Goal: Entertainment & Leisure: Consume media (video, audio)

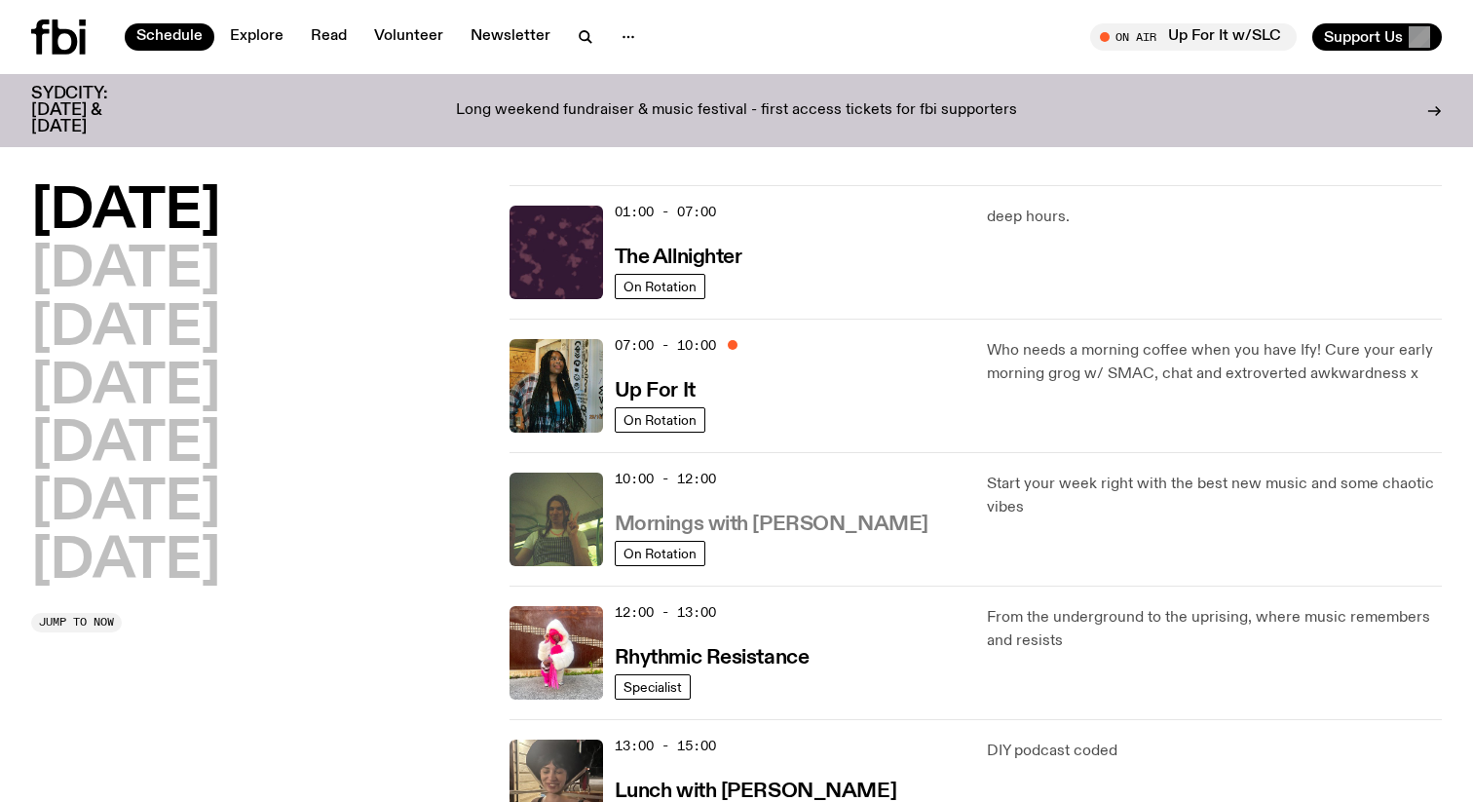
click at [704, 526] on h3 "Mornings with [PERSON_NAME]" at bounding box center [772, 524] width 314 height 20
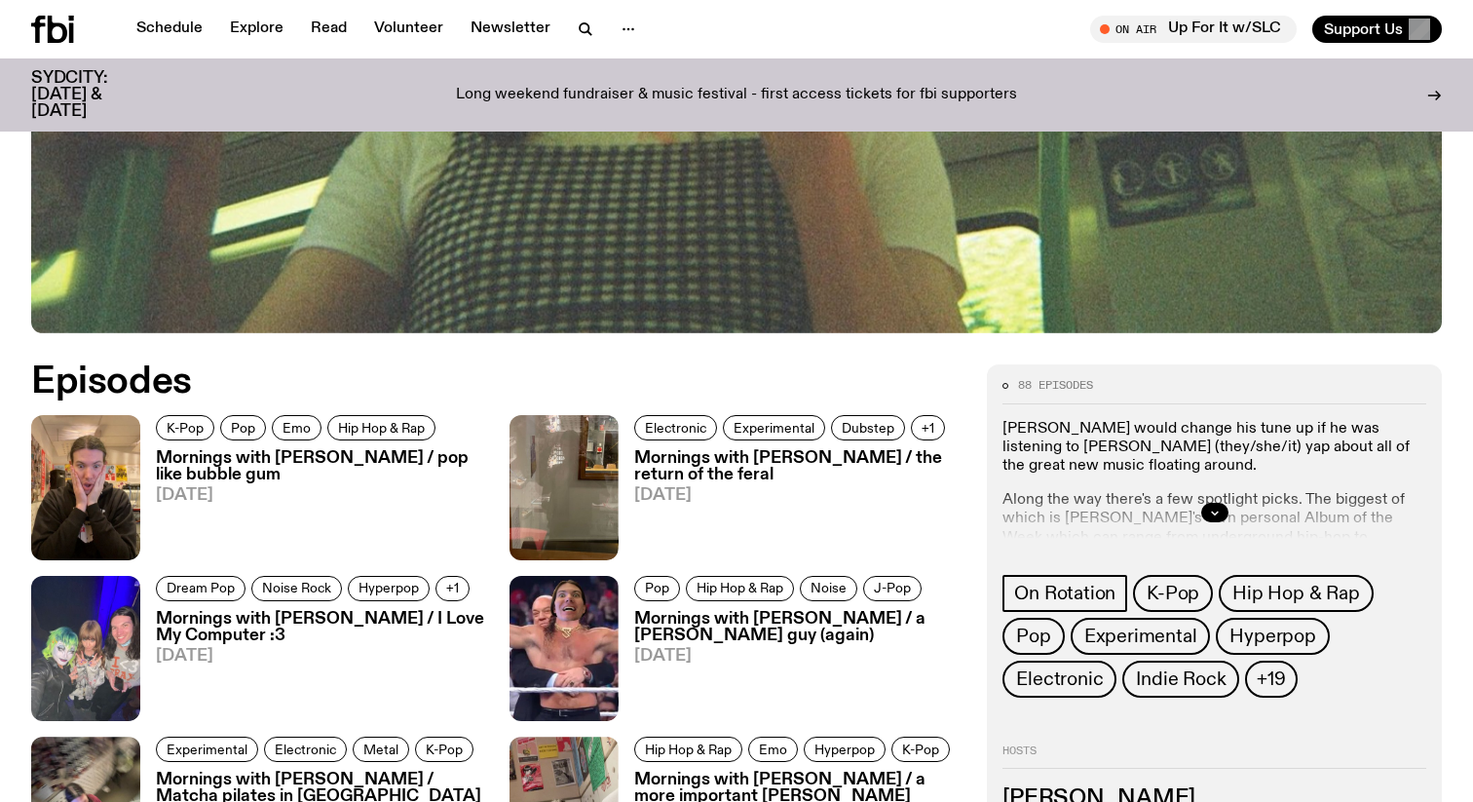
scroll to position [870, 0]
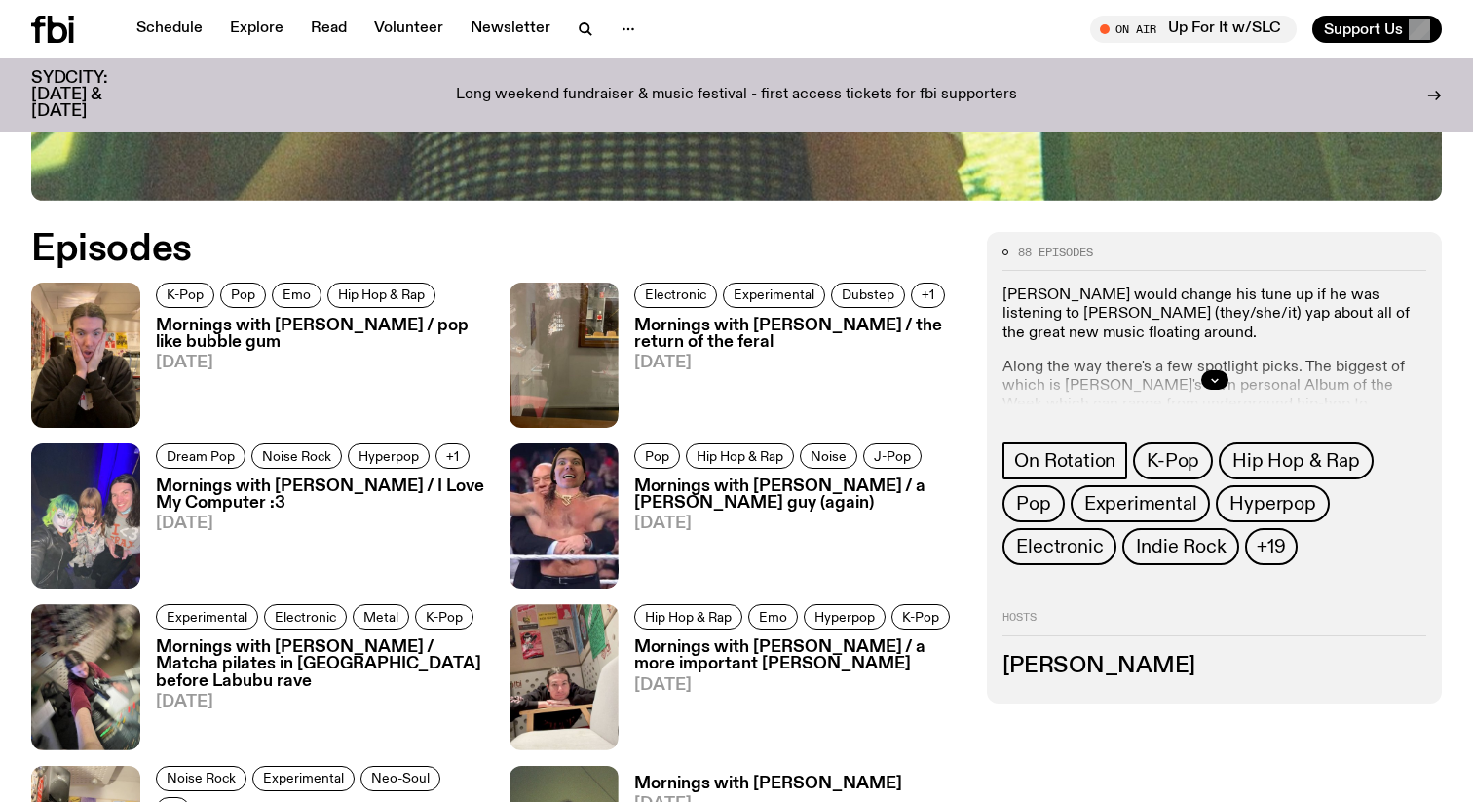
click at [383, 325] on h3 "Mornings with [PERSON_NAME] / pop like bubble gum" at bounding box center [321, 334] width 330 height 33
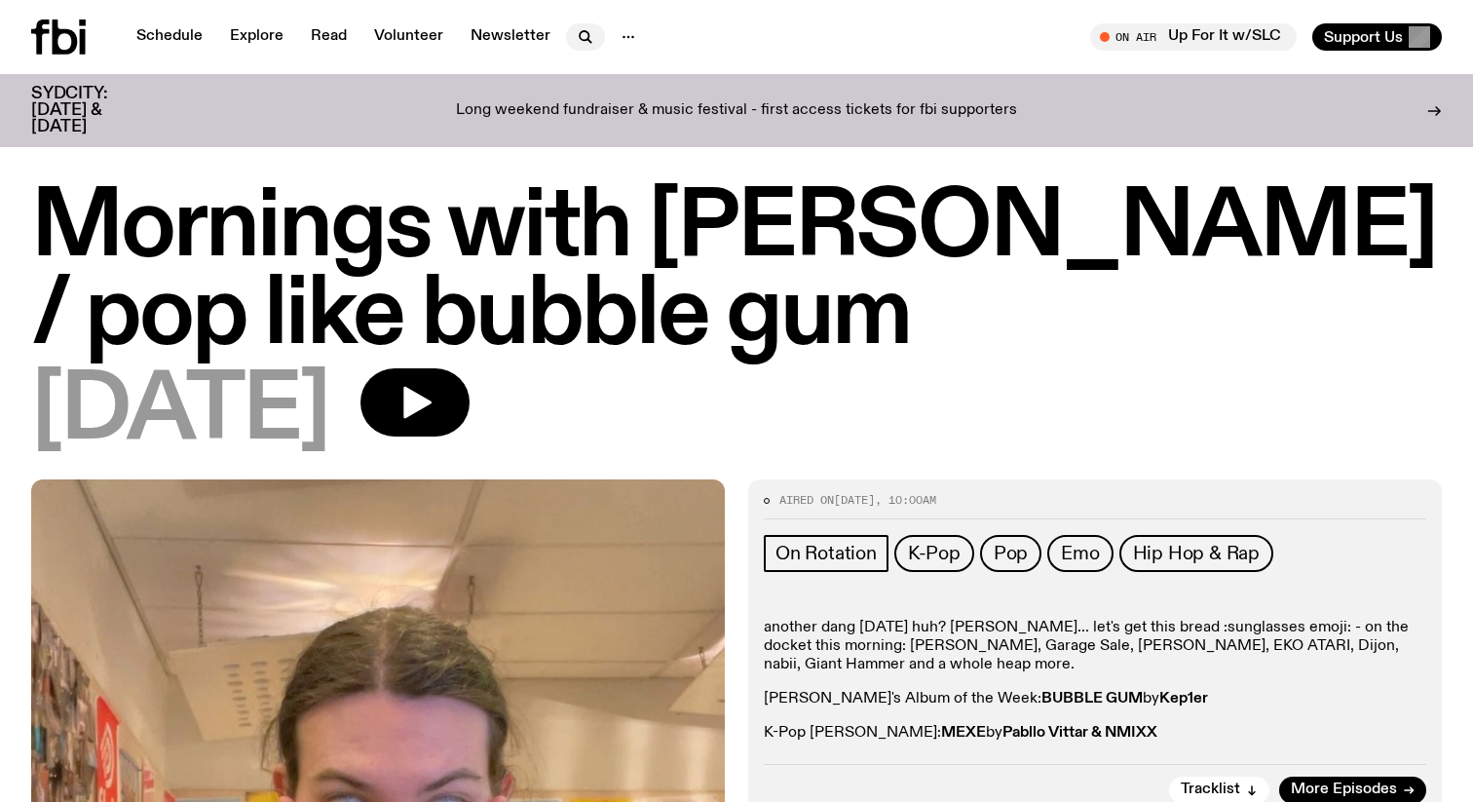
click at [579, 33] on icon "button" at bounding box center [583, 35] width 9 height 9
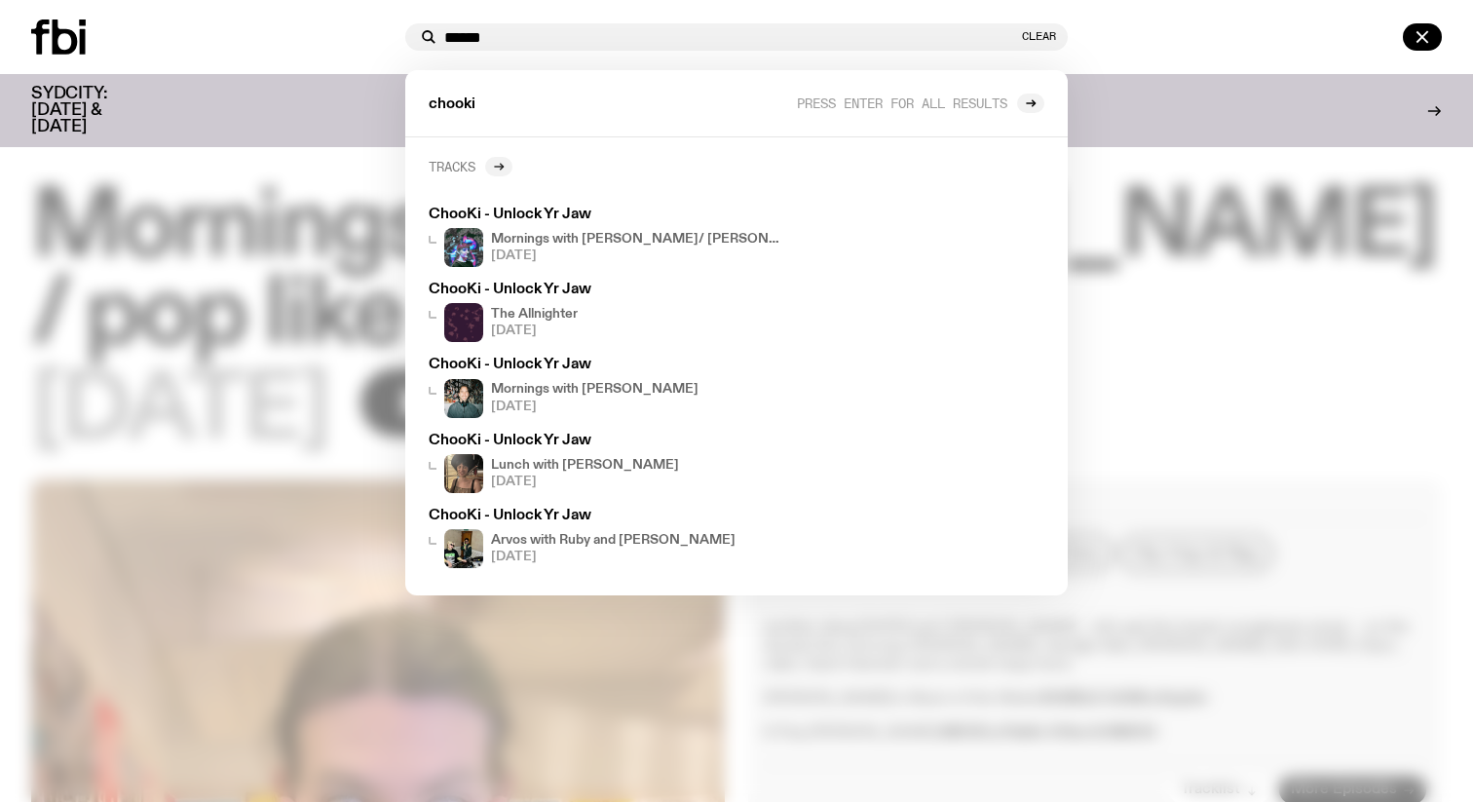
type input "******"
click at [493, 162] on div at bounding box center [498, 166] width 27 height 19
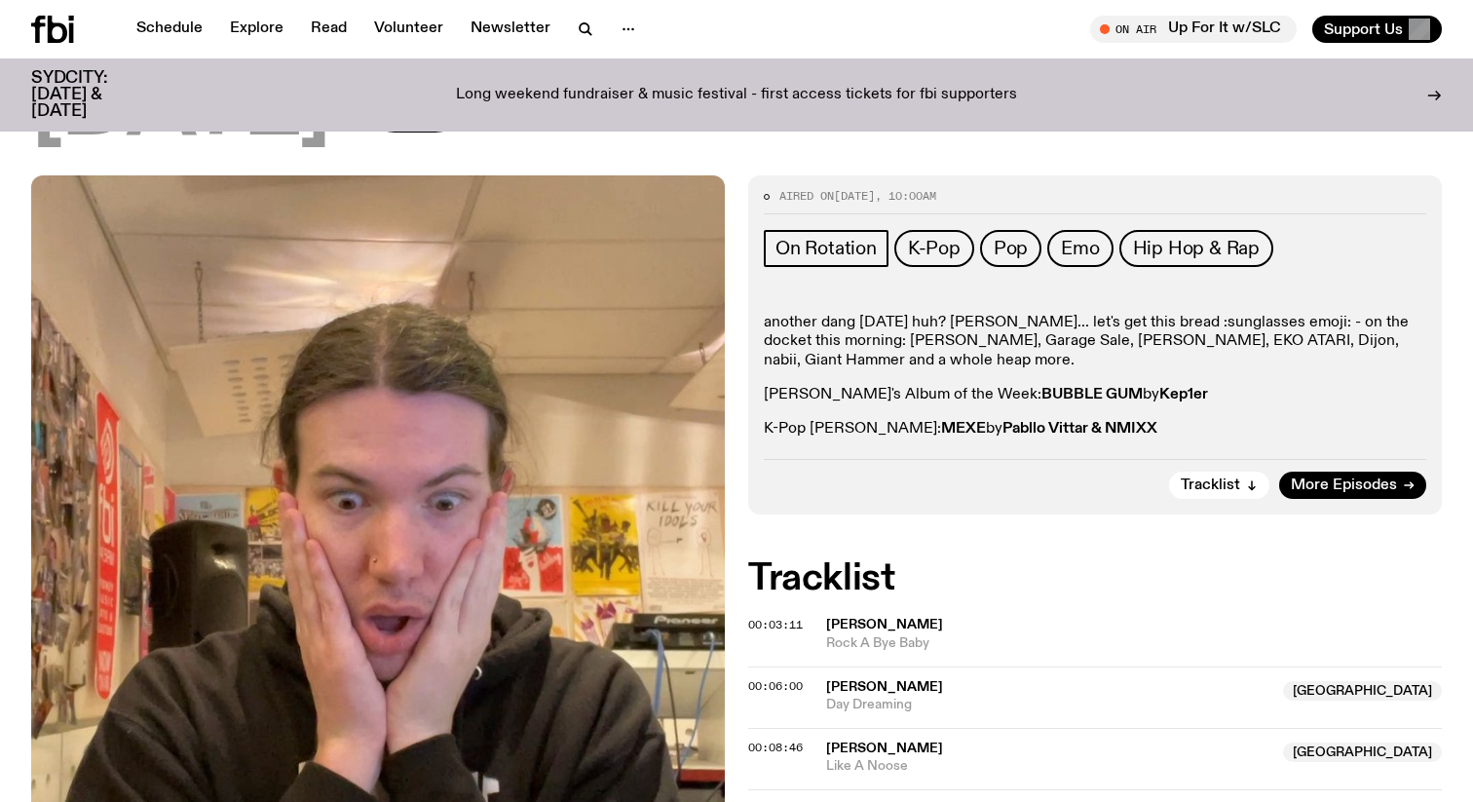
scroll to position [338, 0]
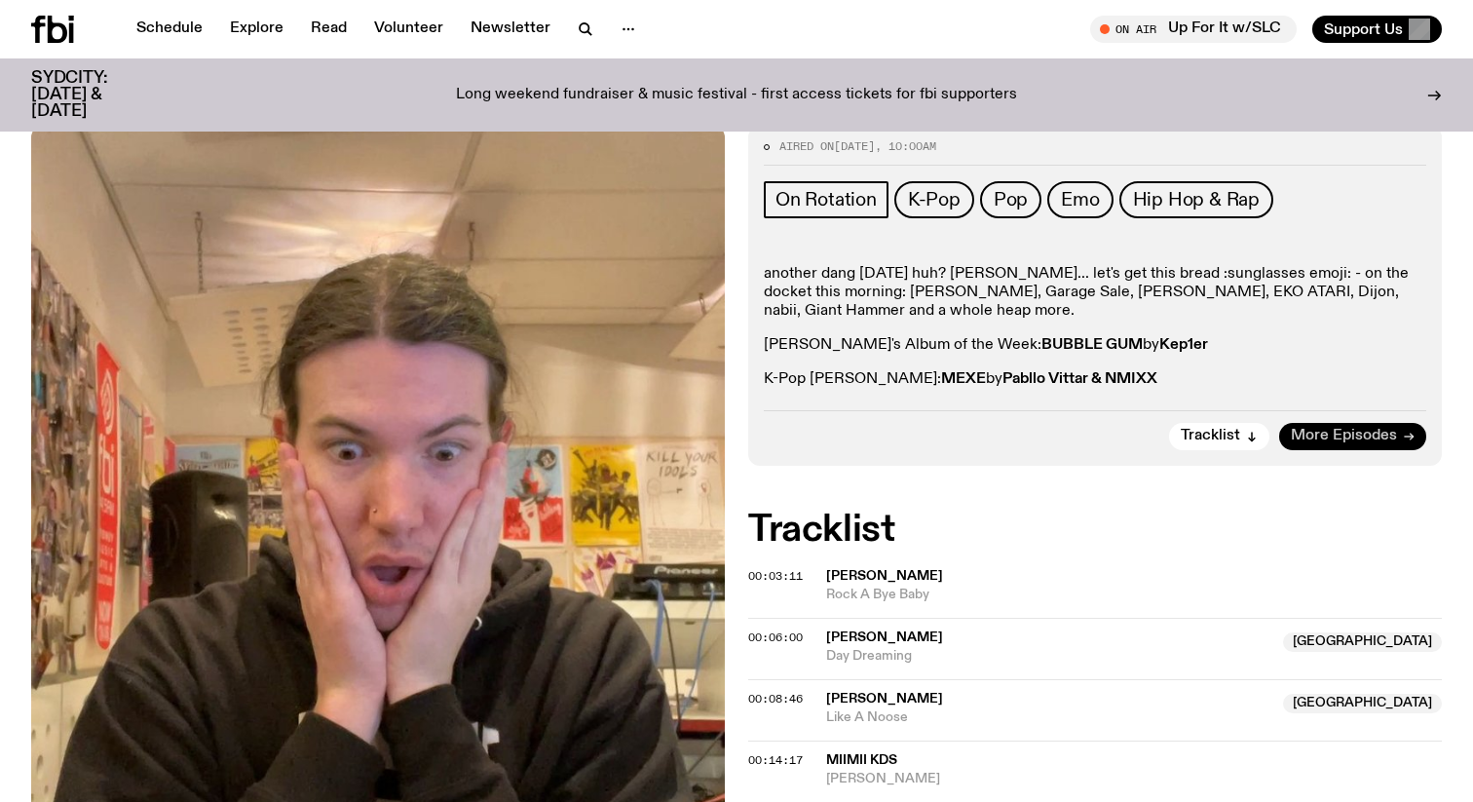
click at [1348, 437] on span "More Episodes" at bounding box center [1343, 436] width 106 height 15
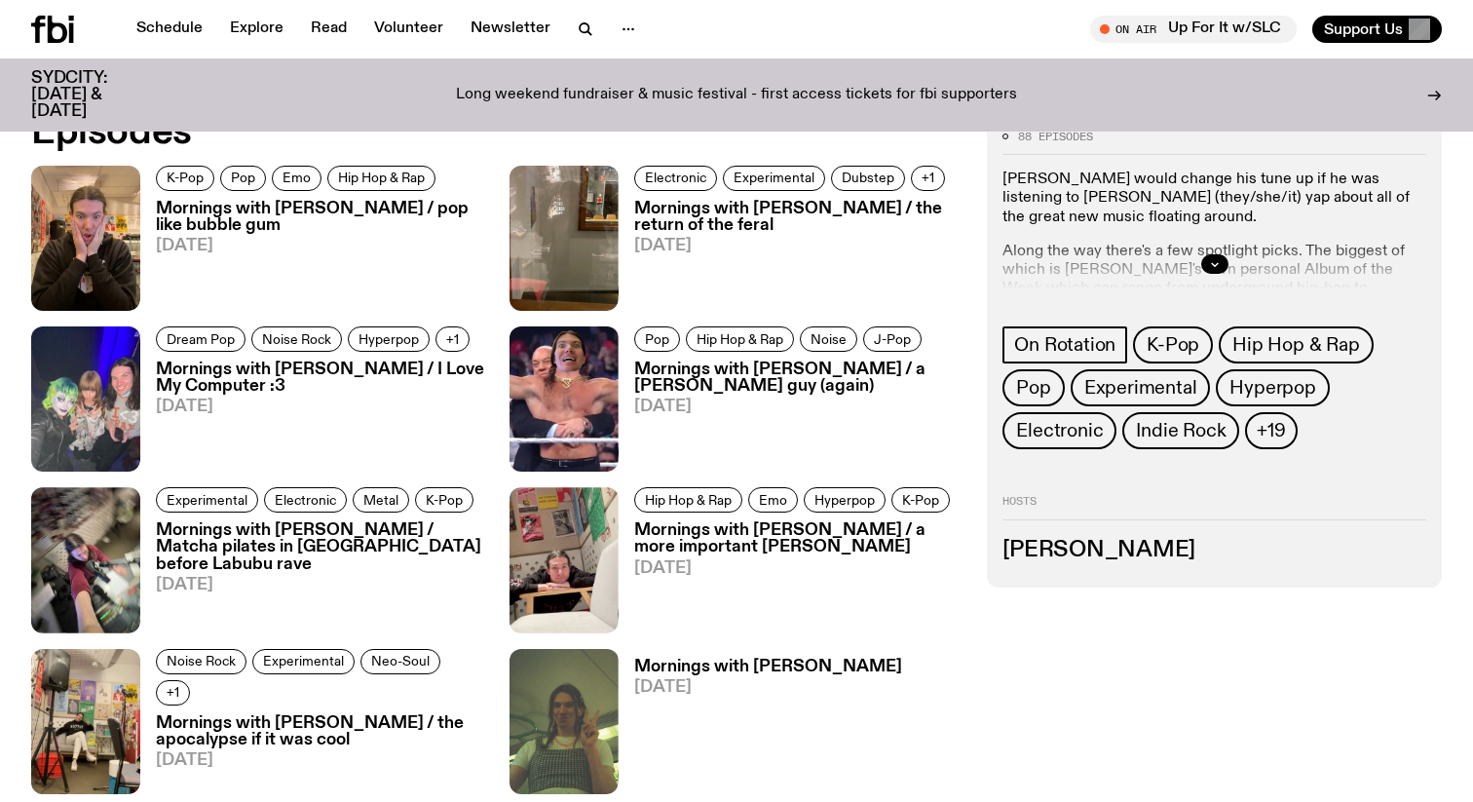
scroll to position [985, 0]
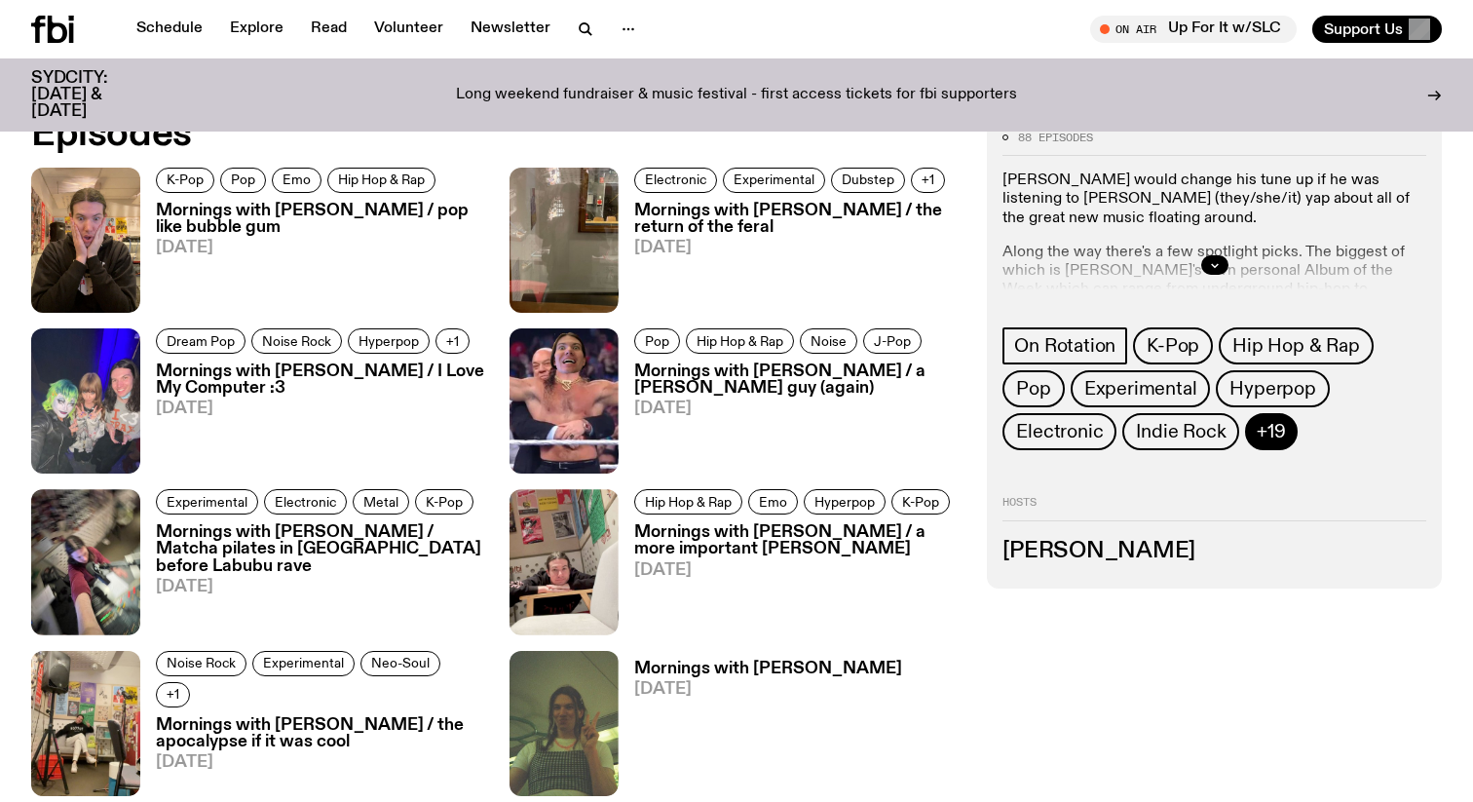
click at [1264, 424] on span "+19" at bounding box center [1270, 431] width 28 height 21
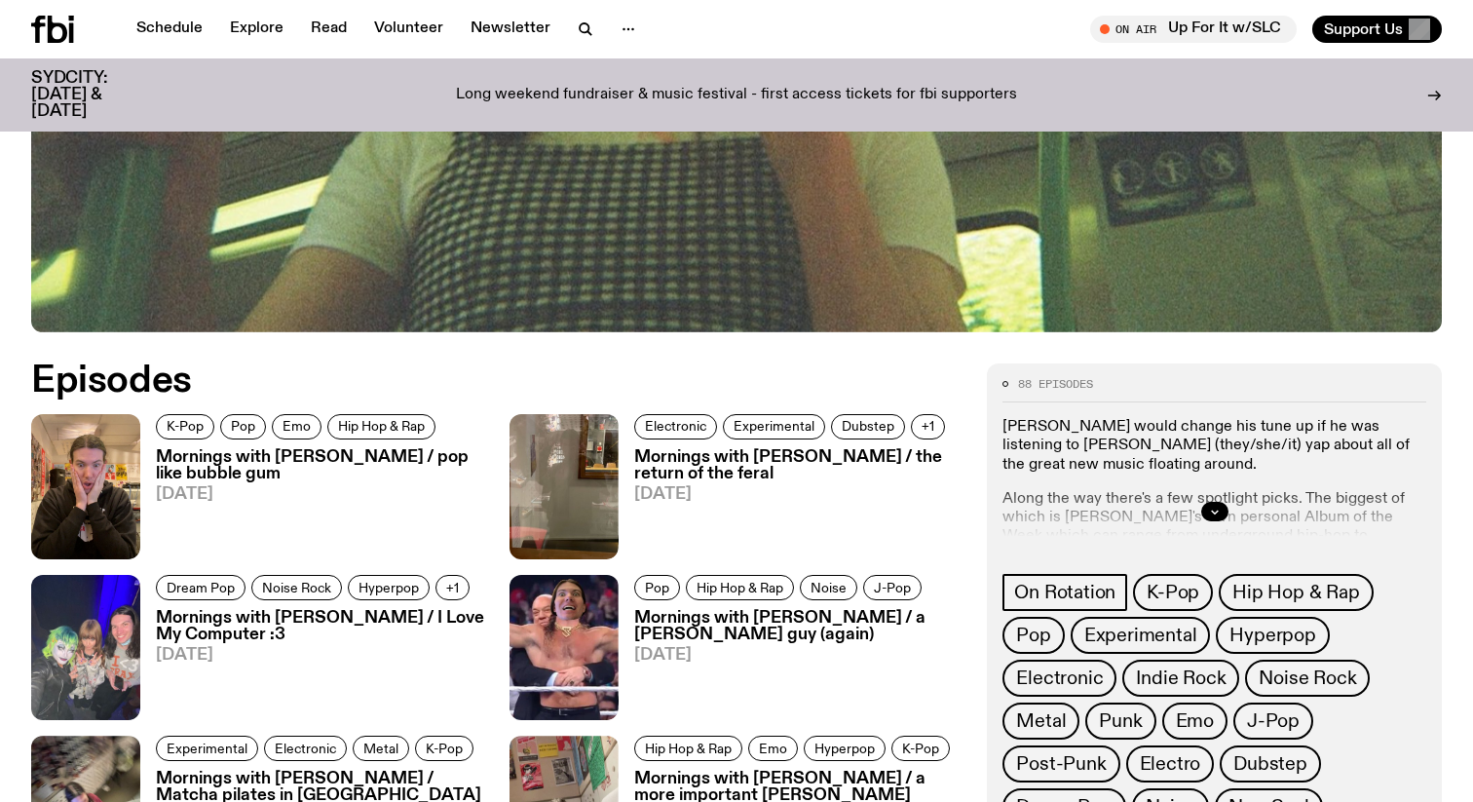
scroll to position [340, 0]
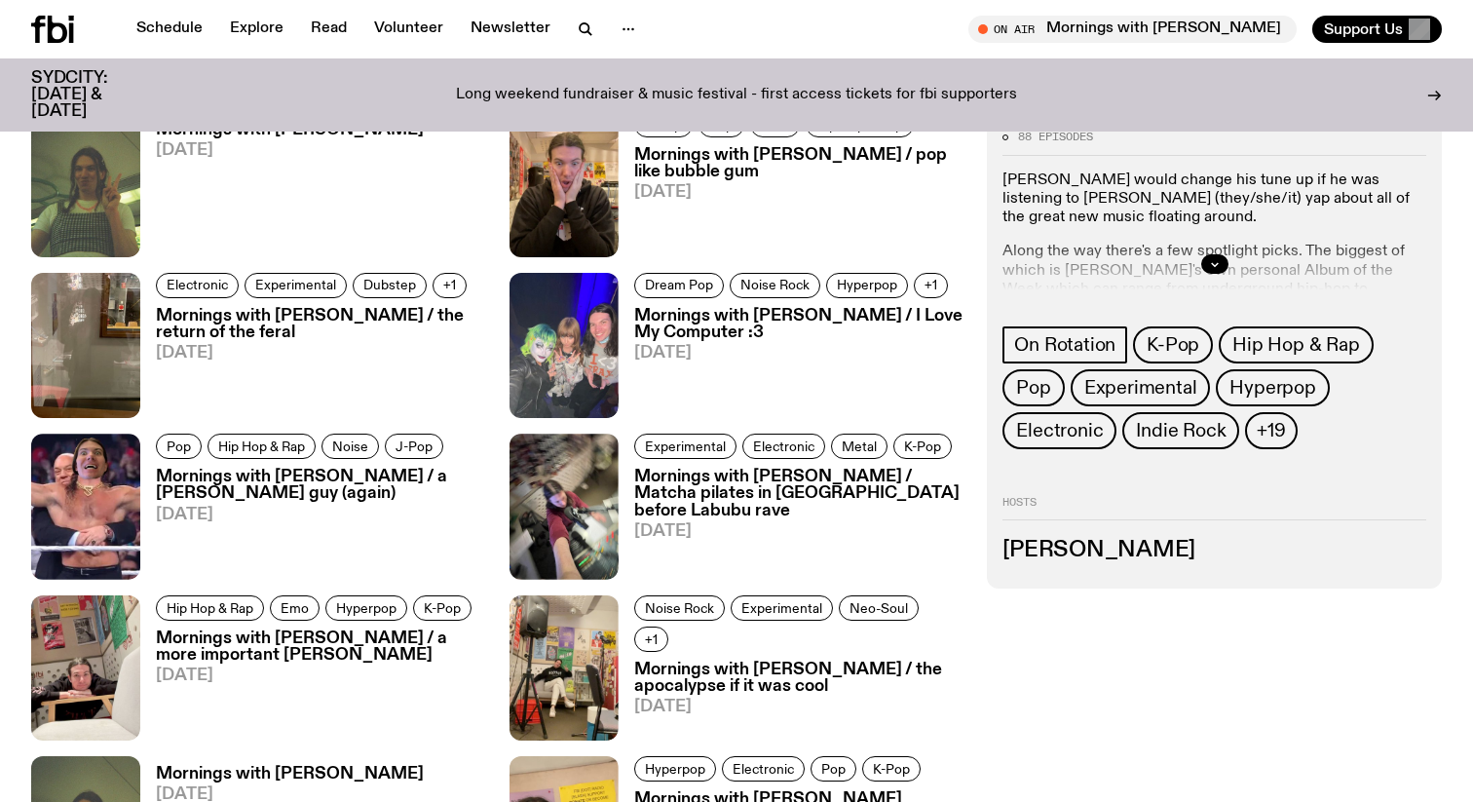
scroll to position [785, 0]
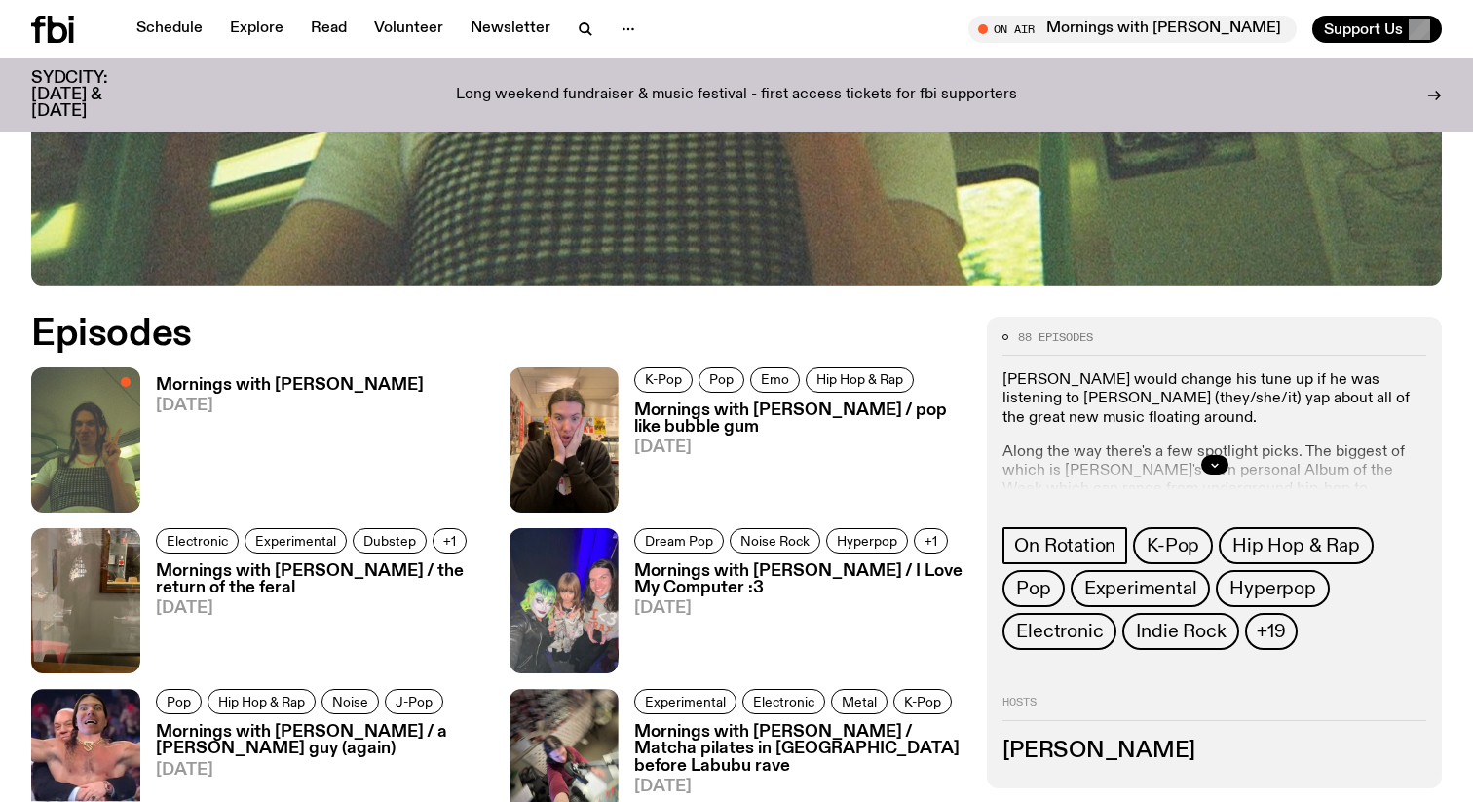
click at [325, 384] on h3 "Mornings with Jim Kretschmer" at bounding box center [290, 385] width 268 height 17
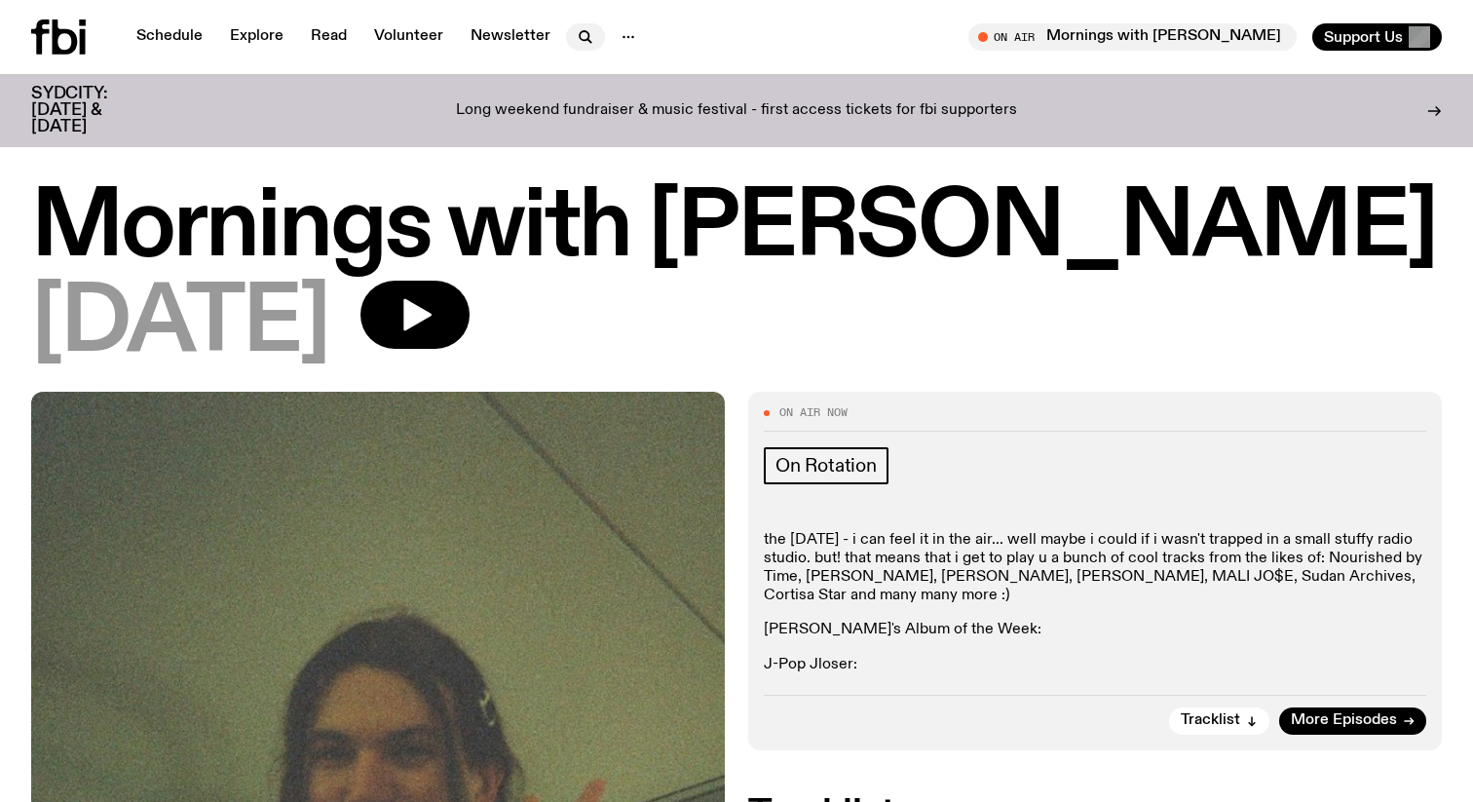
click at [578, 44] on icon "button" at bounding box center [585, 36] width 23 height 23
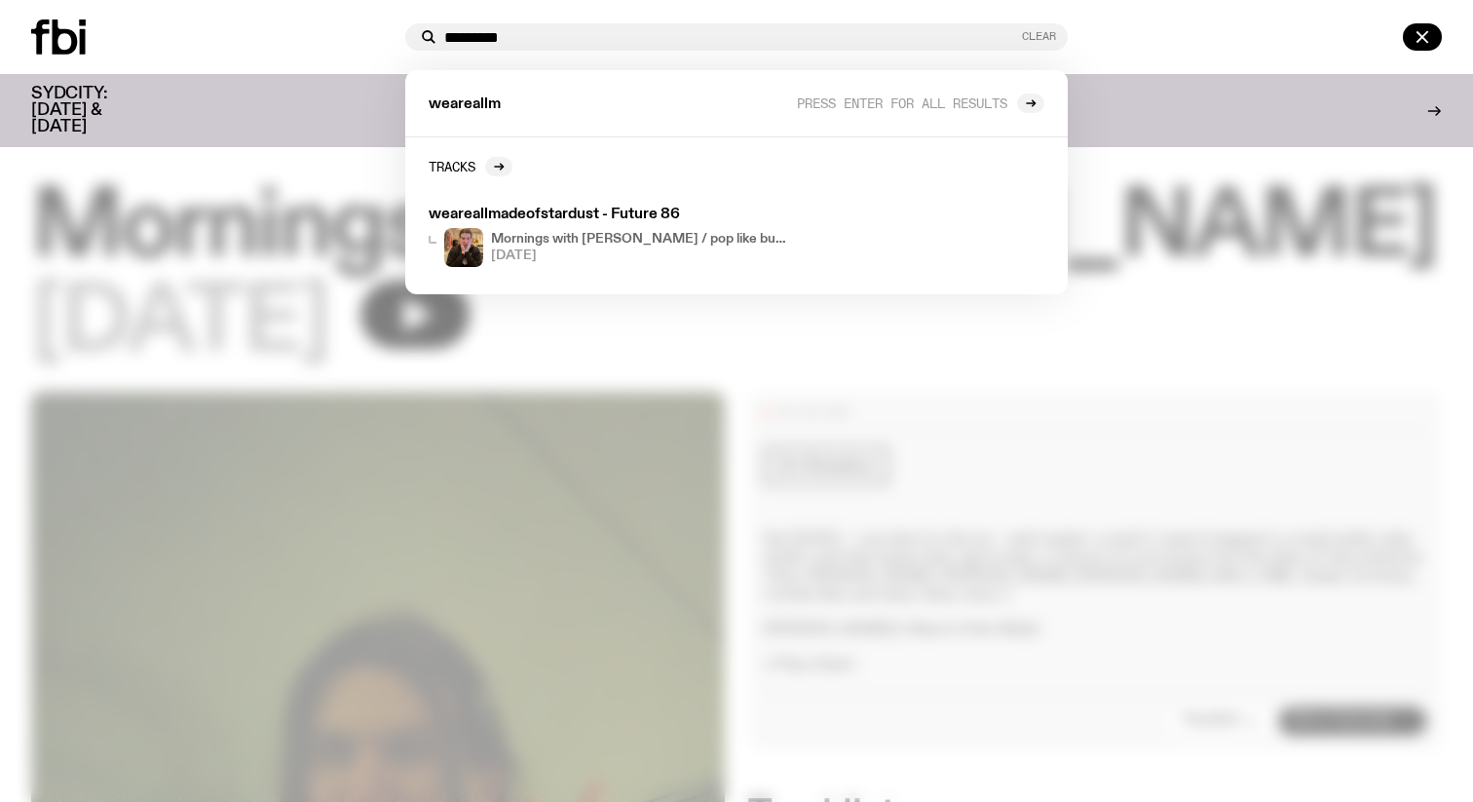
type input "*********"
click at [1037, 37] on button "Clear" at bounding box center [1039, 36] width 34 height 11
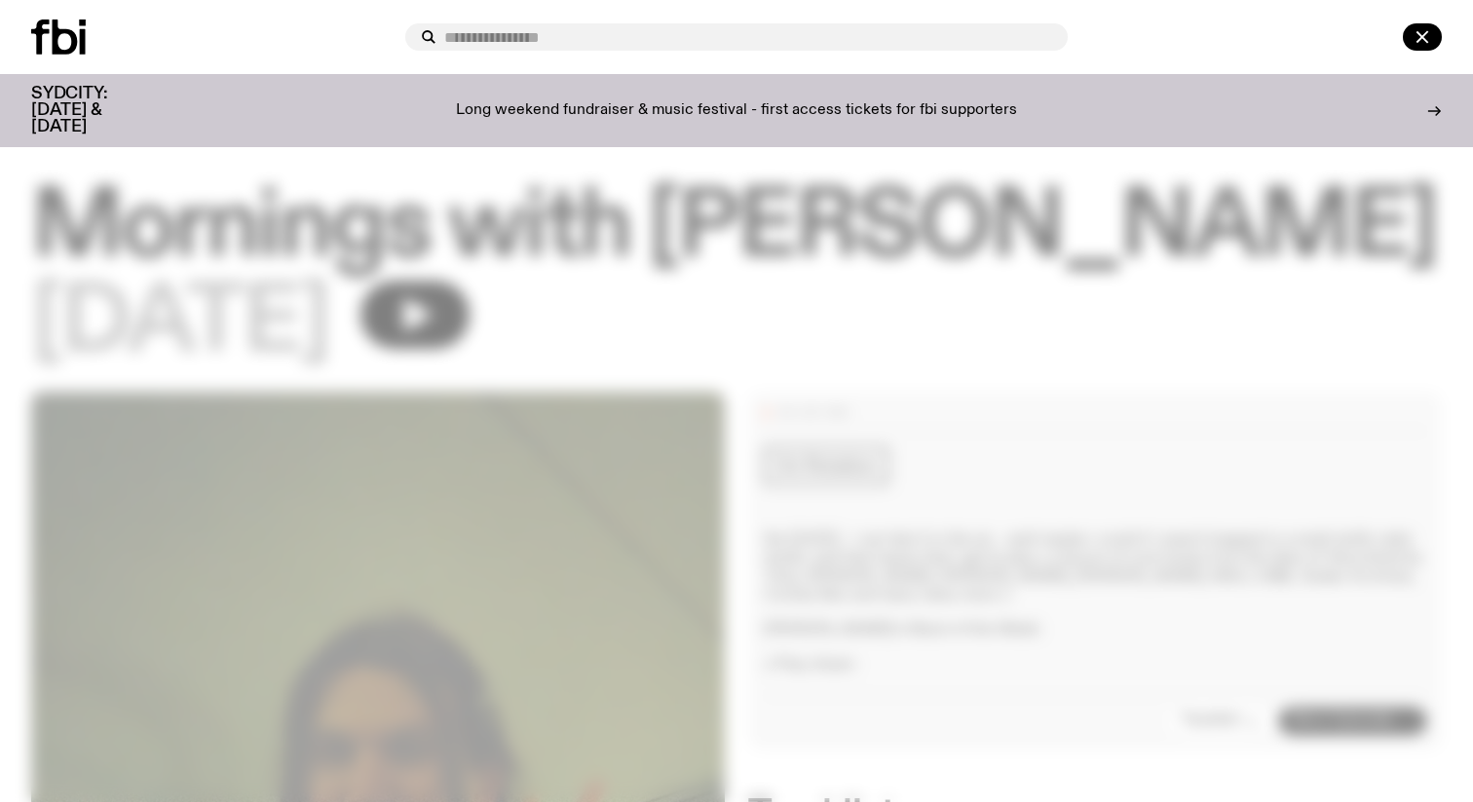
click at [958, 322] on div at bounding box center [736, 401] width 1473 height 802
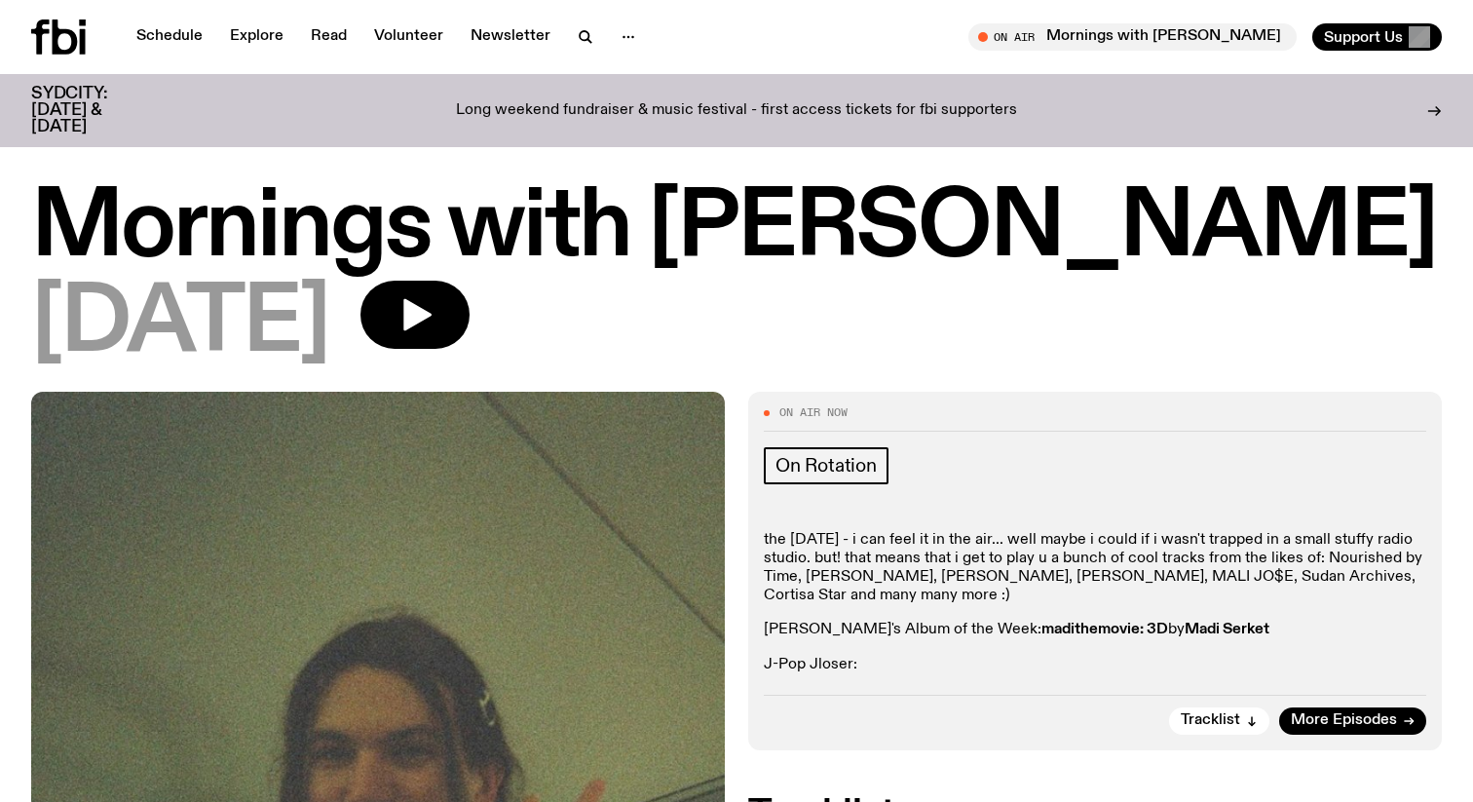
click at [795, 102] on p "Long weekend fundraiser & music festival - first access tickets for fbi support…" at bounding box center [736, 111] width 561 height 18
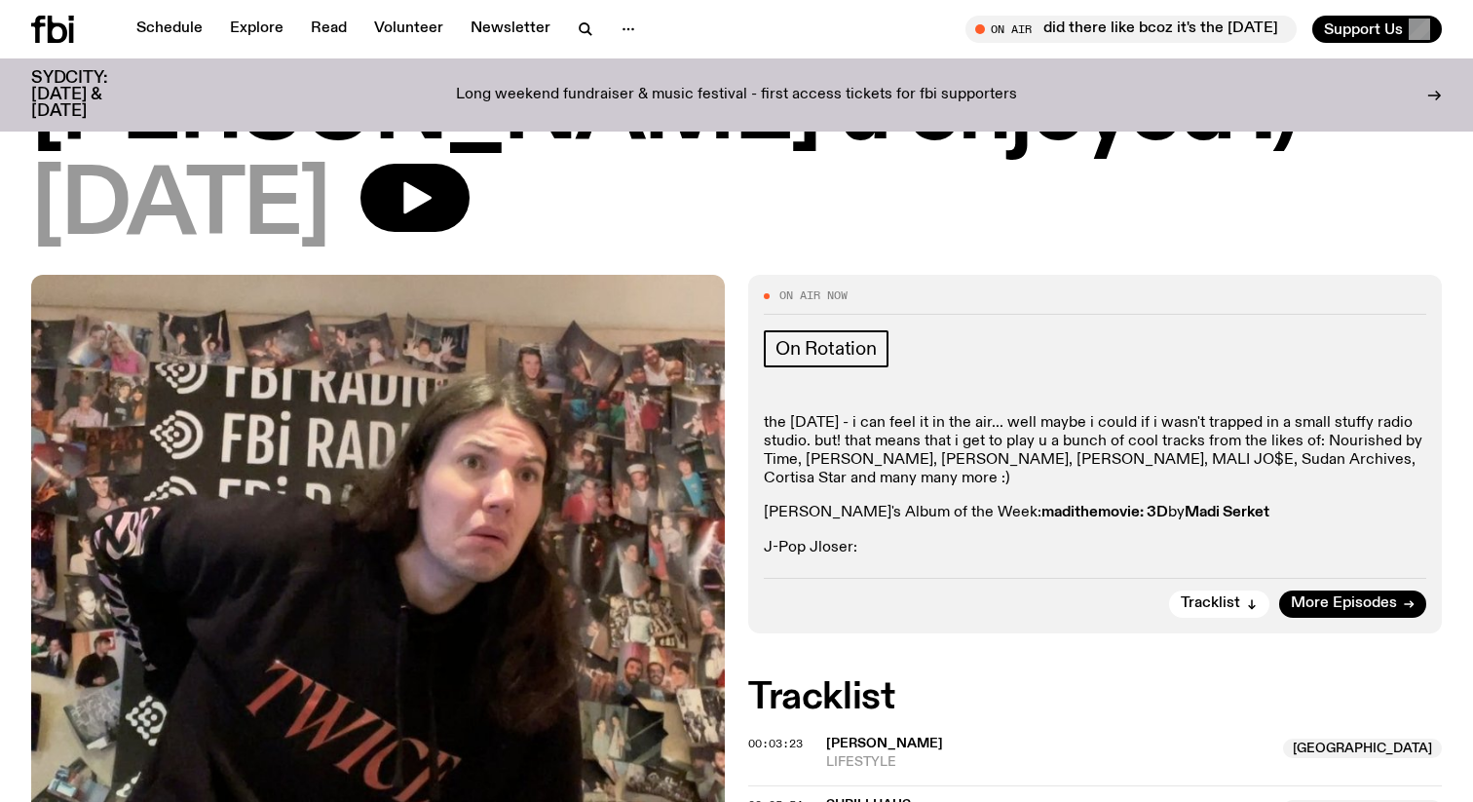
scroll to position [886, 0]
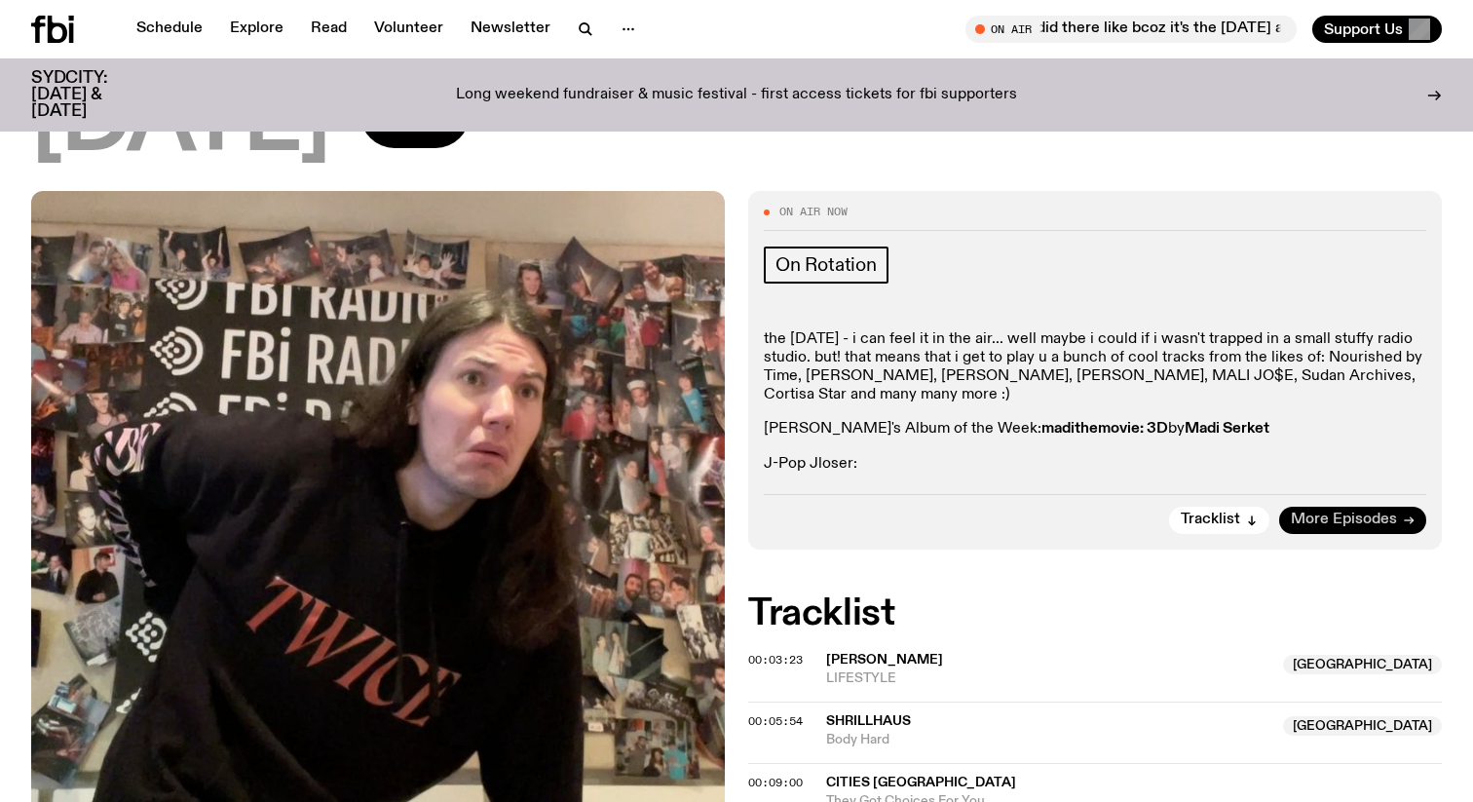
click at [1334, 521] on span "More Episodes" at bounding box center [1343, 519] width 106 height 15
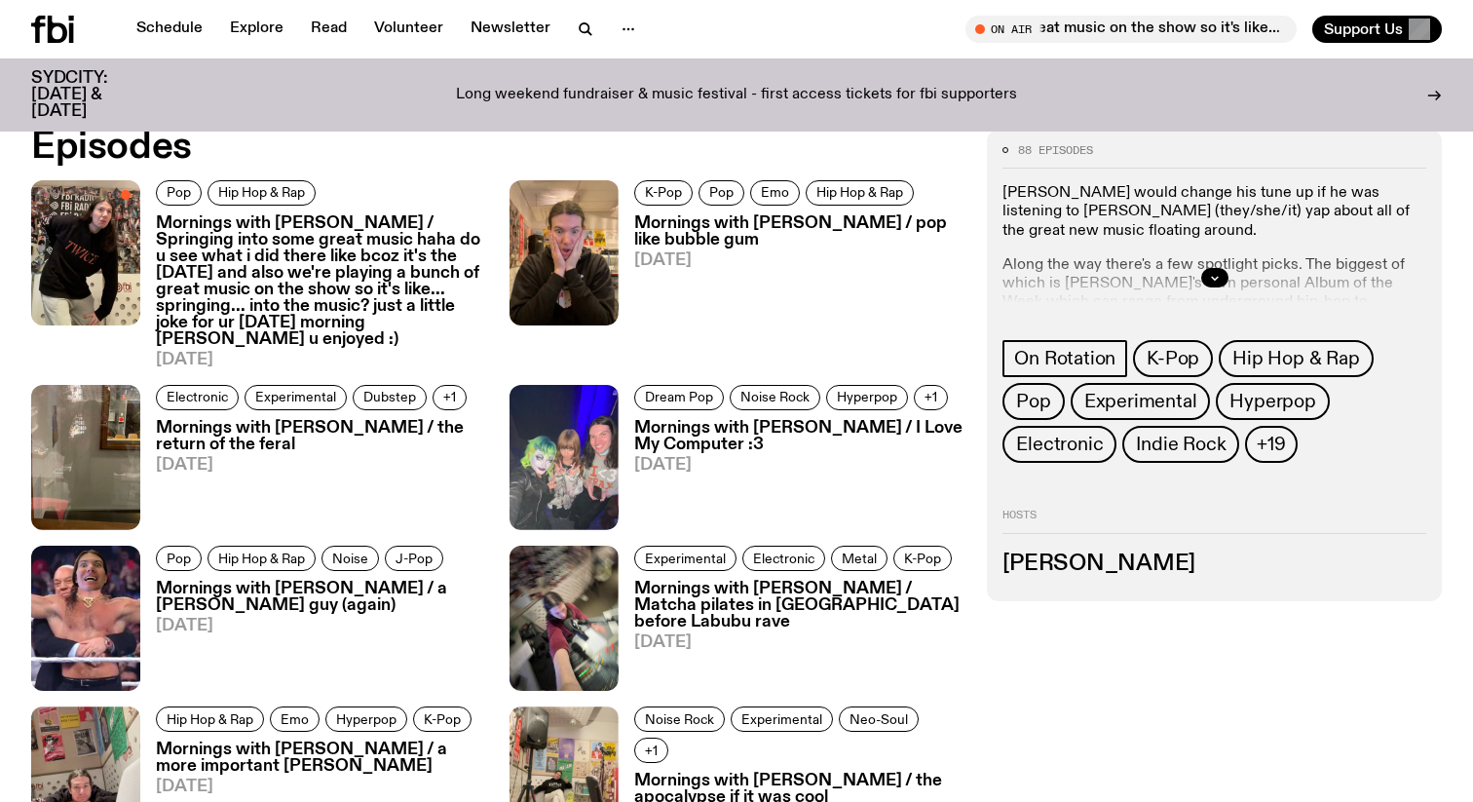
scroll to position [974, 0]
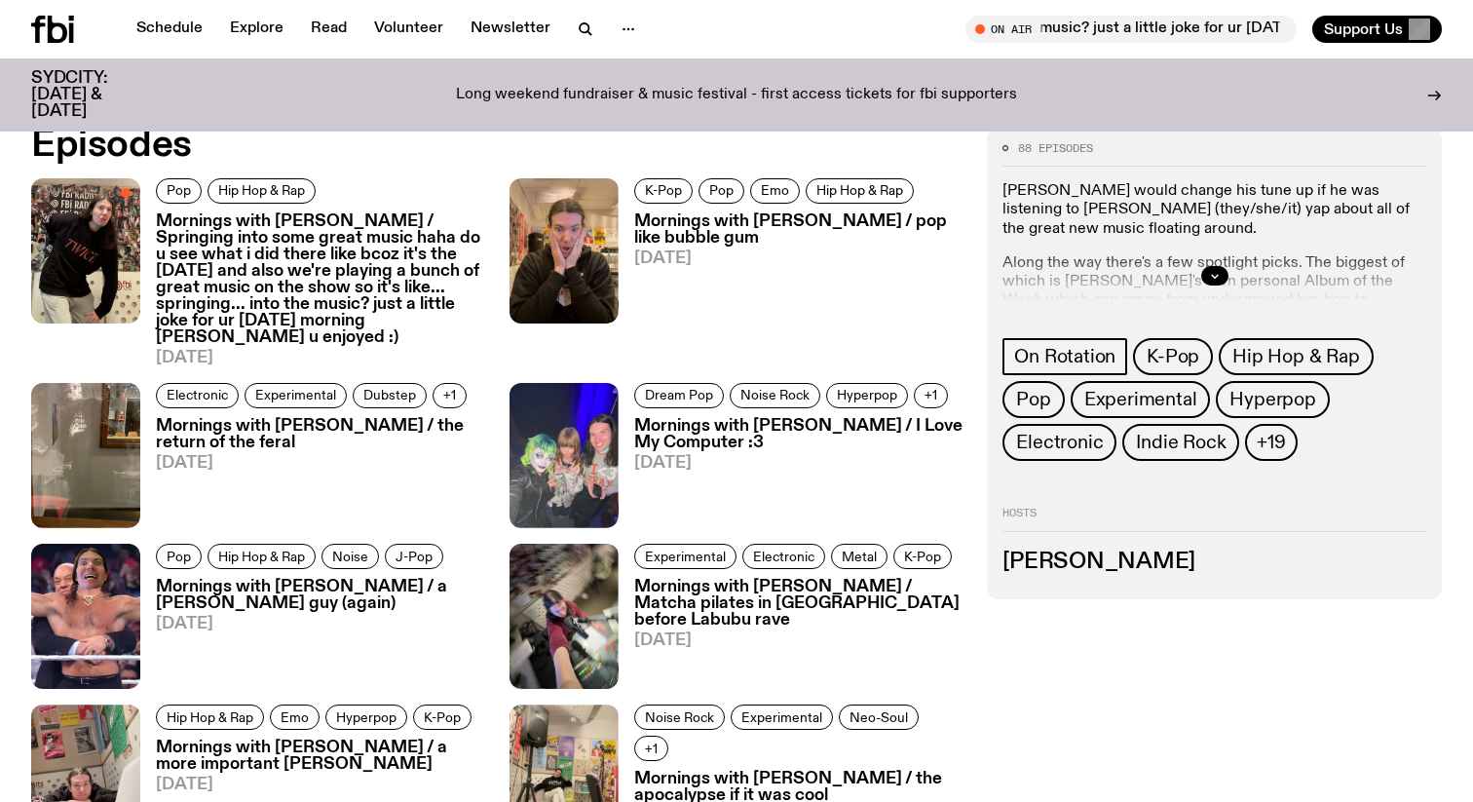
click at [353, 288] on h3 "Mornings with [PERSON_NAME] / Springing into some great music haha do u see wha…" at bounding box center [321, 279] width 330 height 133
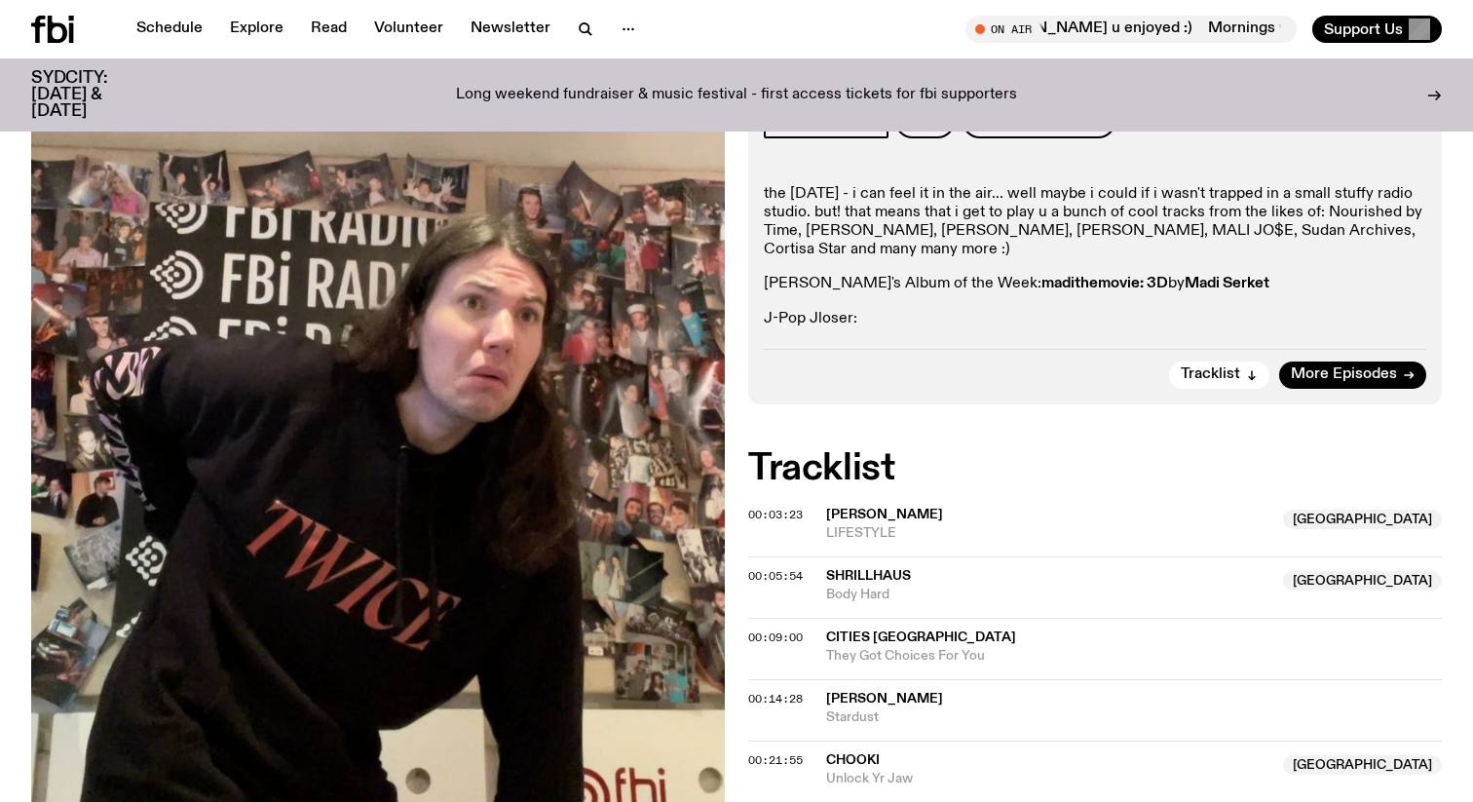
scroll to position [1011, 0]
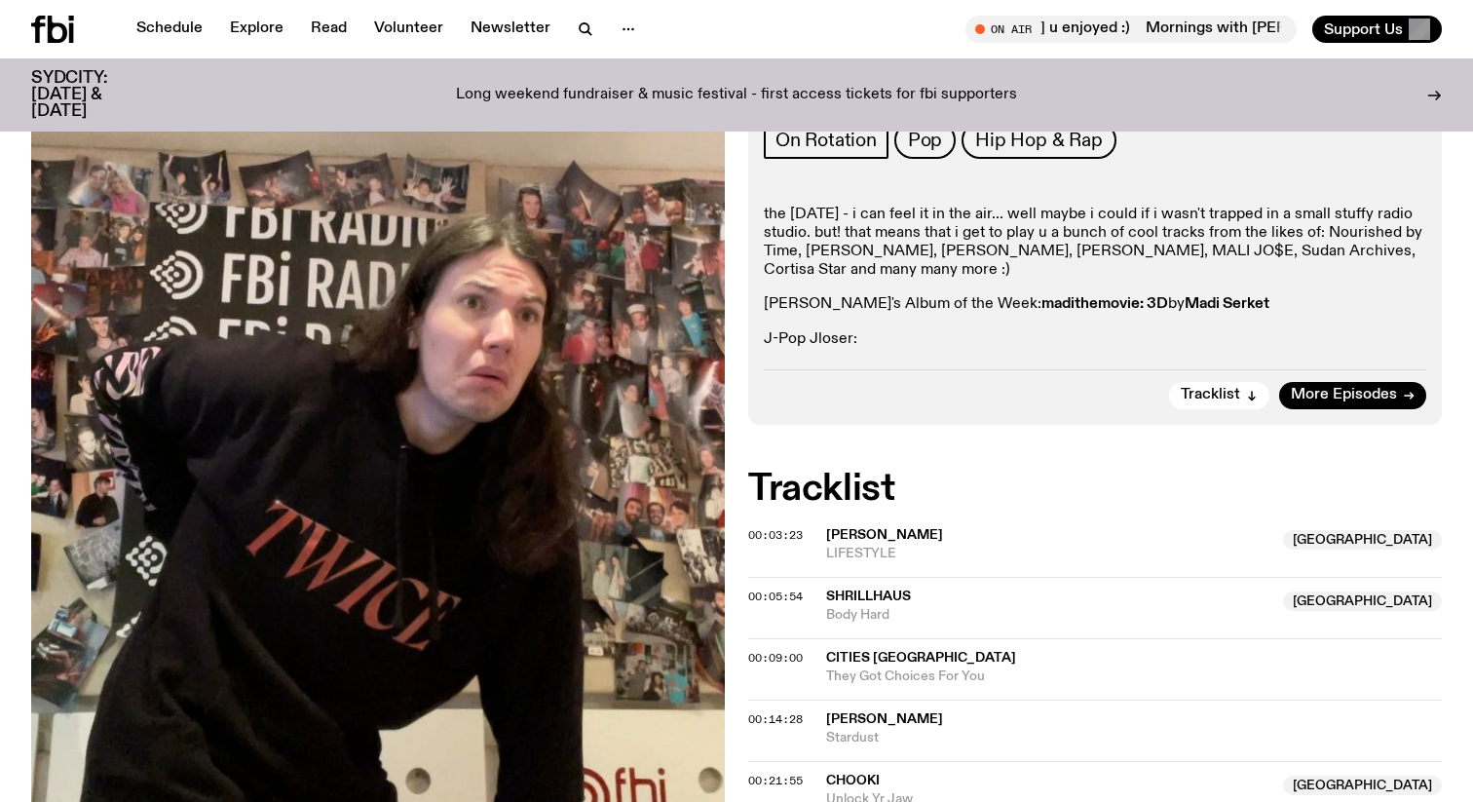
click at [55, 32] on icon at bounding box center [52, 29] width 43 height 27
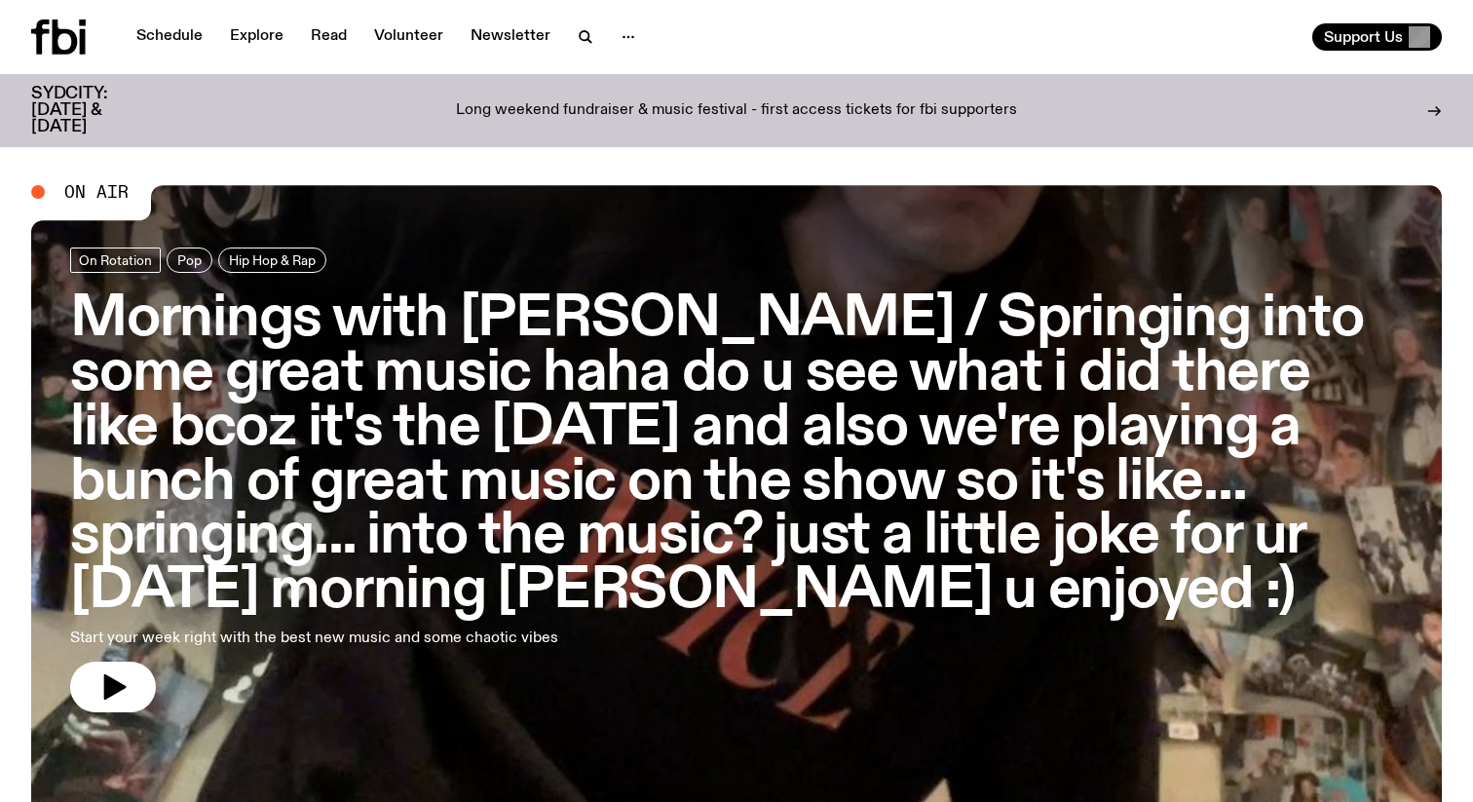
click at [700, 368] on h3 "Mornings with [PERSON_NAME] / Springing into some great music haha do u see wha…" at bounding box center [736, 455] width 1332 height 326
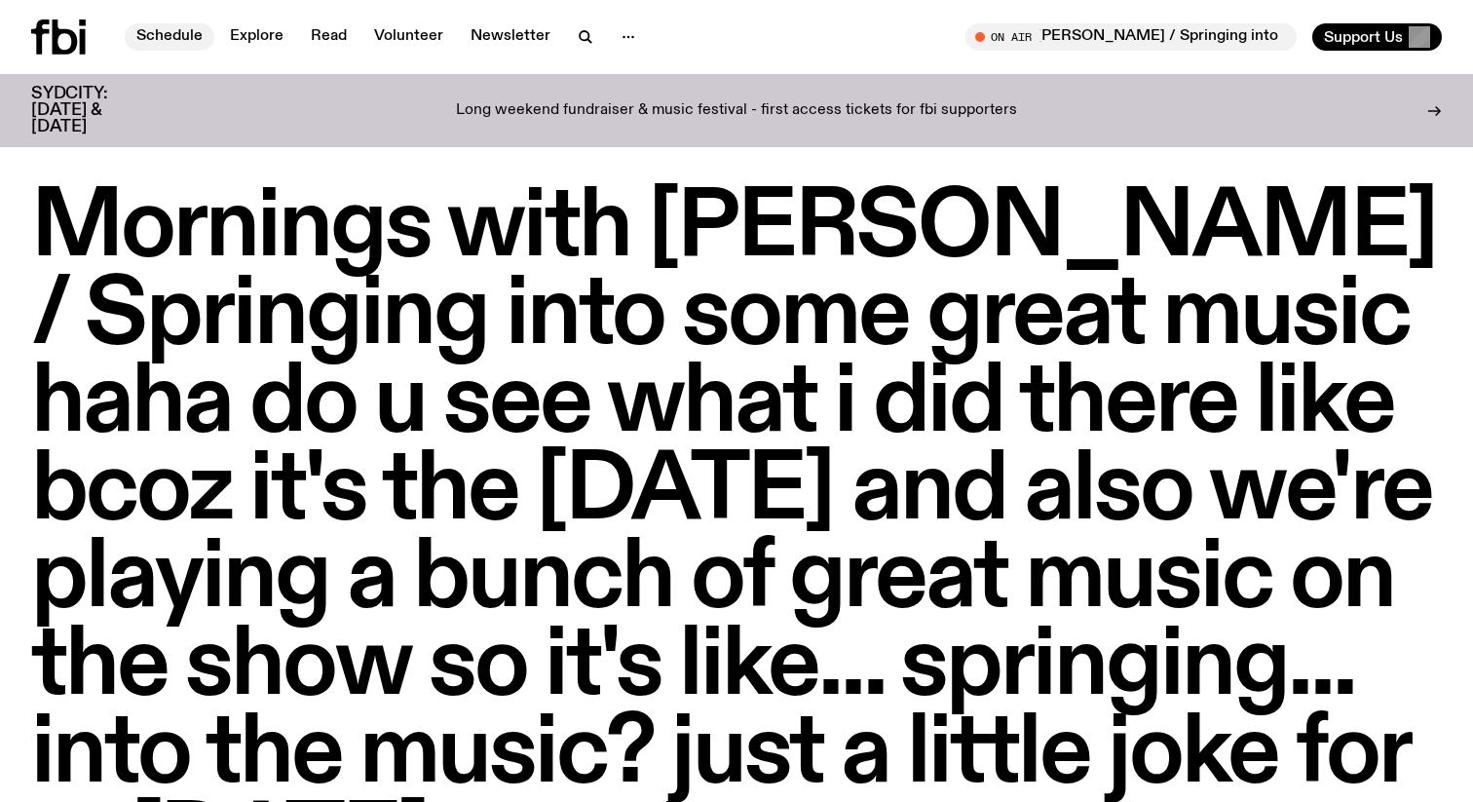
click at [172, 35] on link "Schedule" at bounding box center [170, 36] width 90 height 27
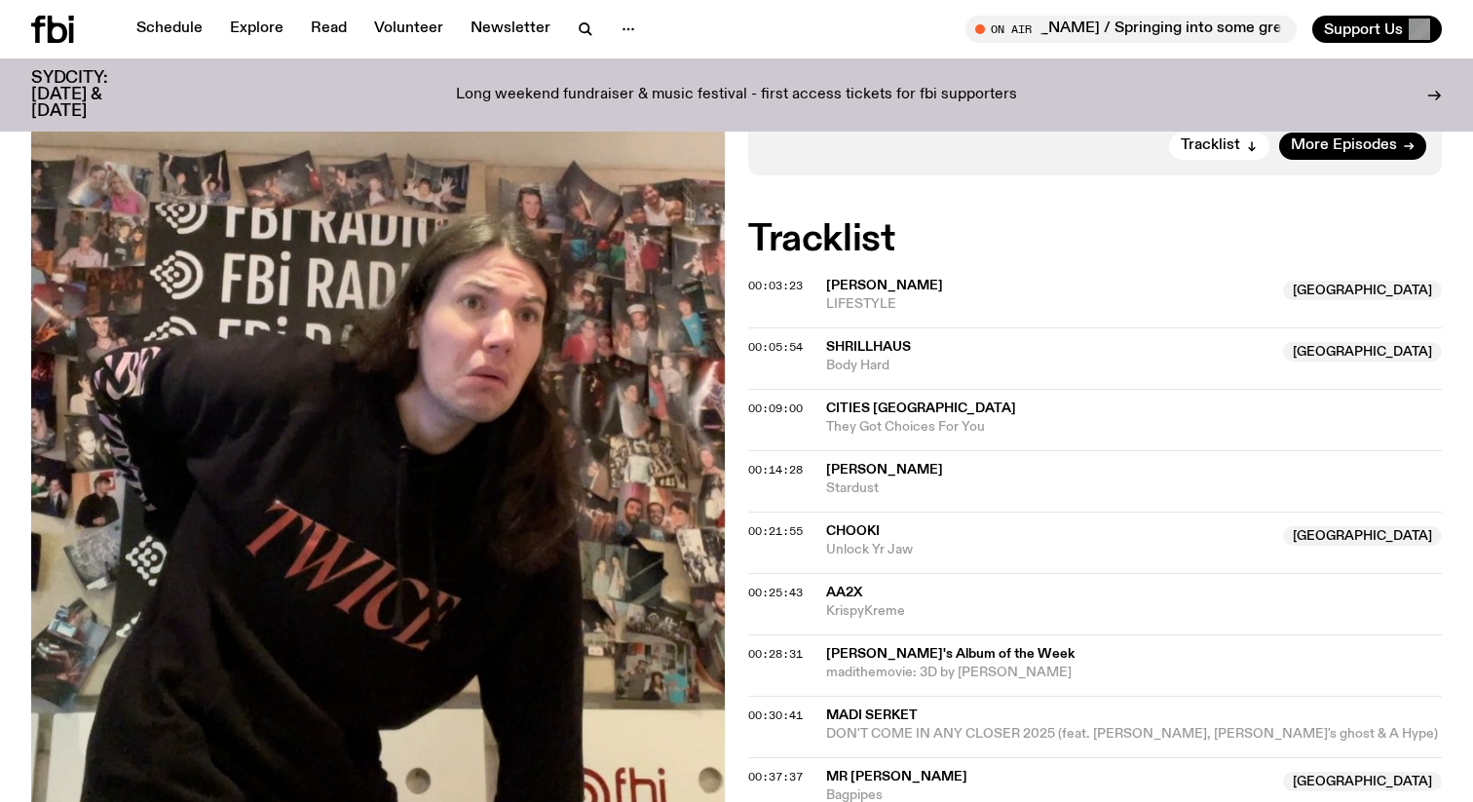
scroll to position [1254, 0]
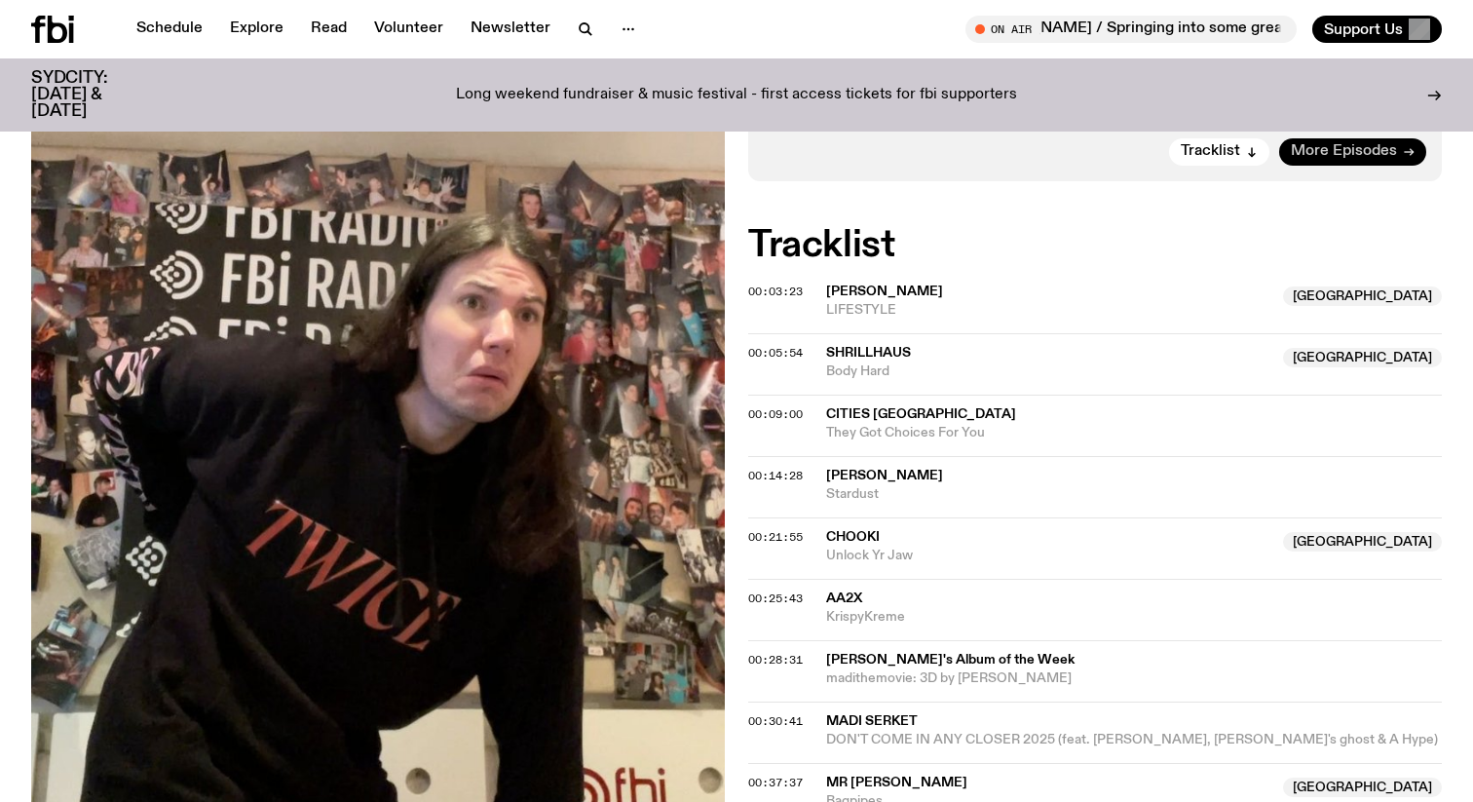
click at [1329, 144] on span "More Episodes" at bounding box center [1343, 151] width 106 height 15
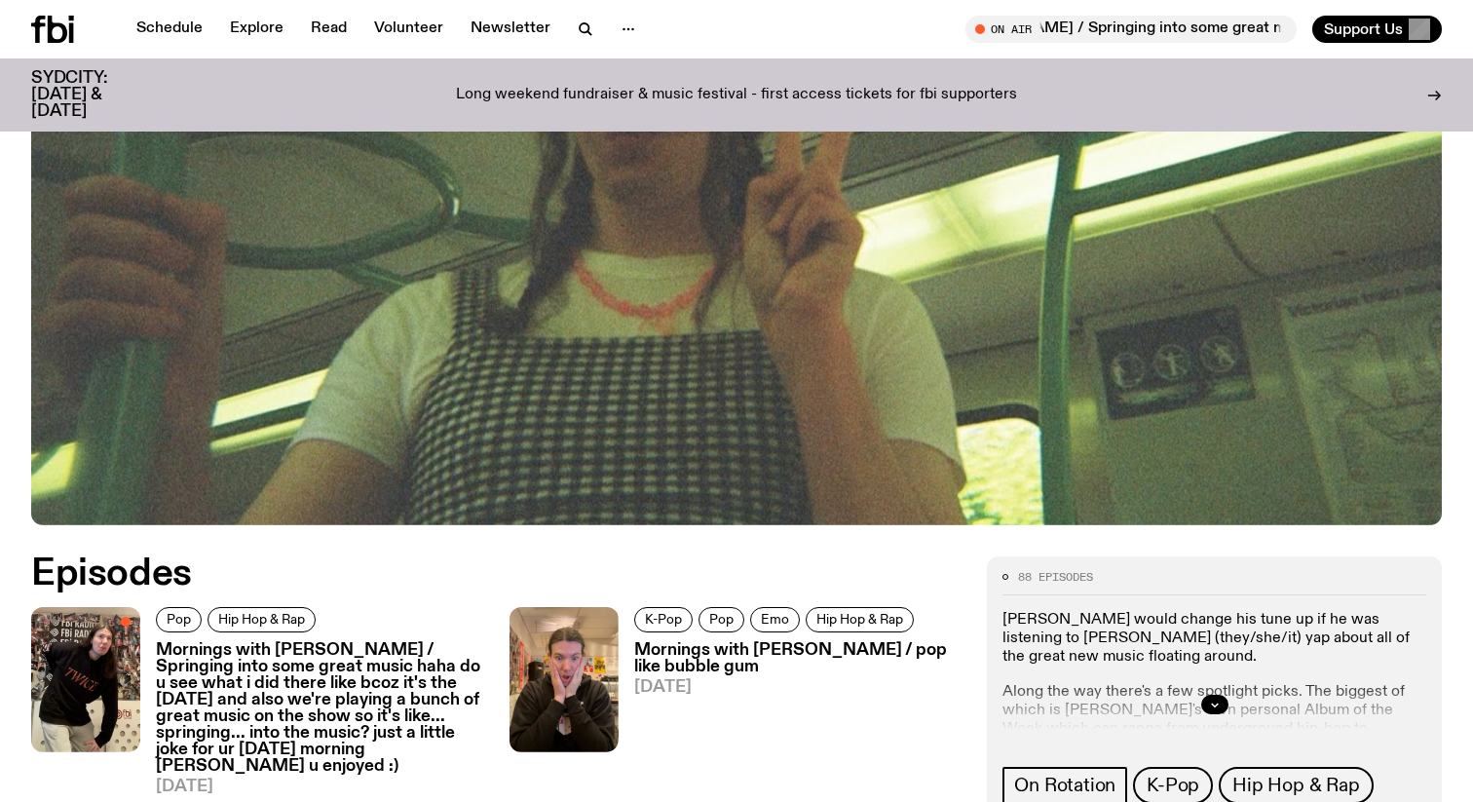
scroll to position [916, 0]
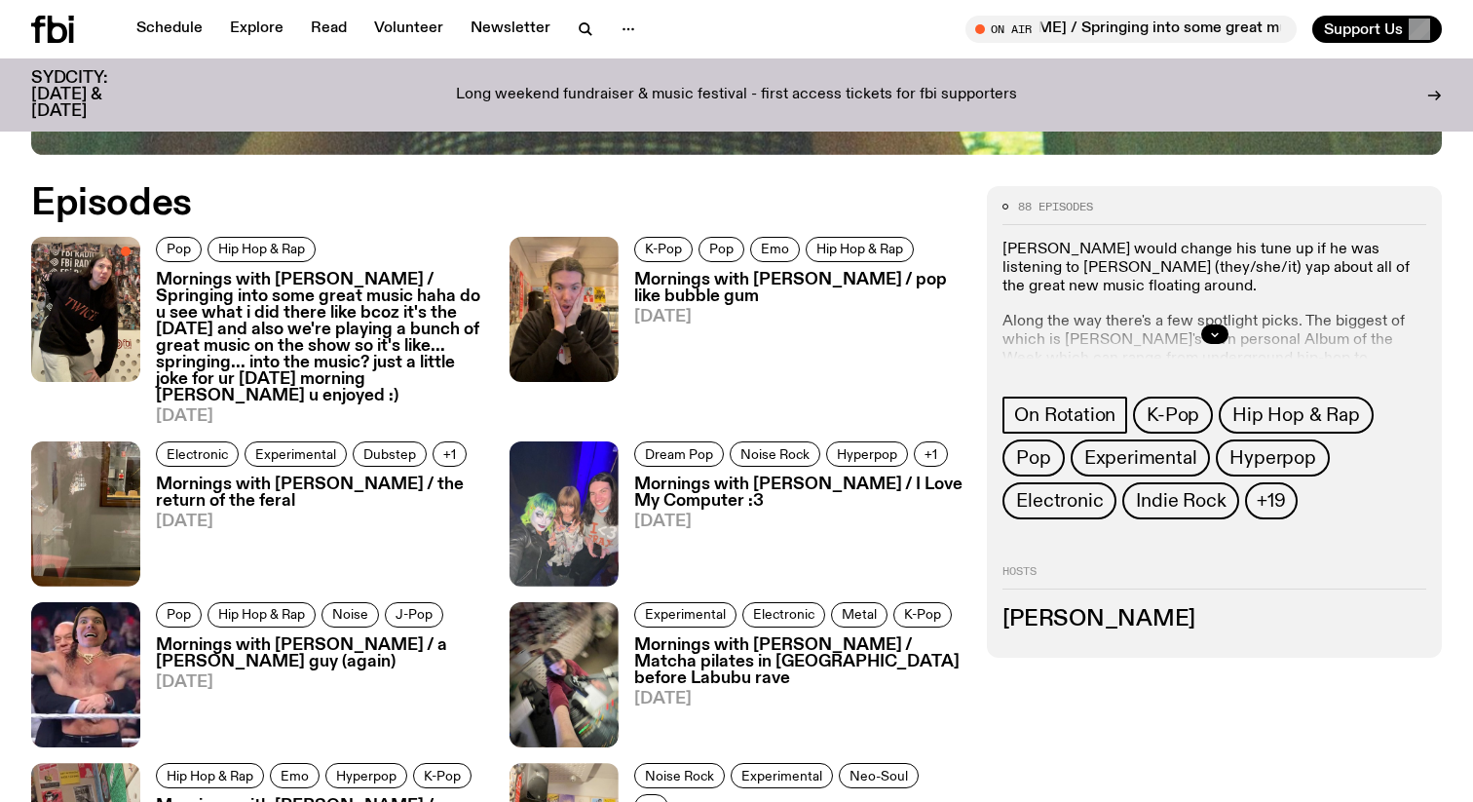
click at [798, 286] on h3 "Mornings with Jim Kretschmer / pop like bubble gum" at bounding box center [799, 288] width 330 height 33
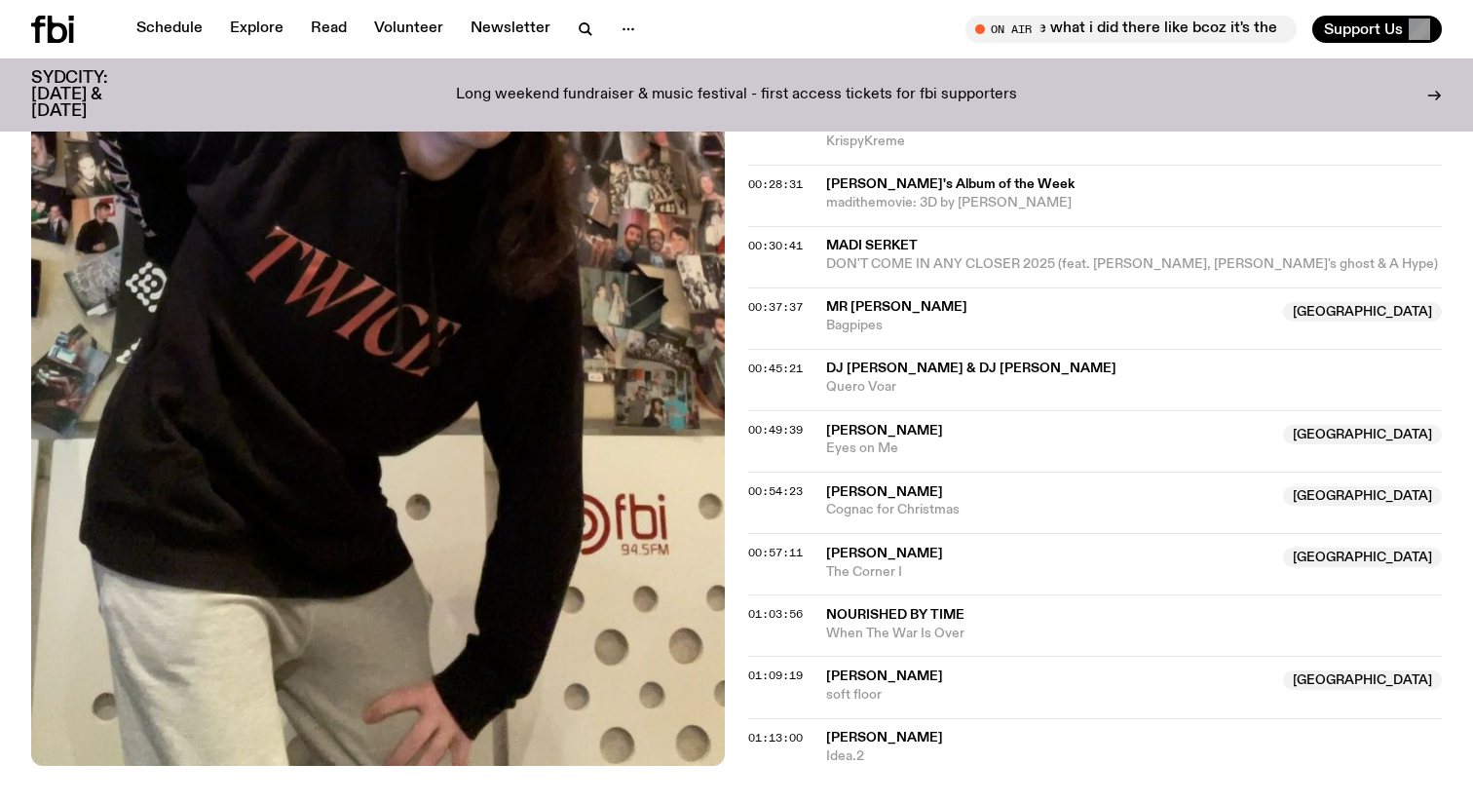
scroll to position [1728, 0]
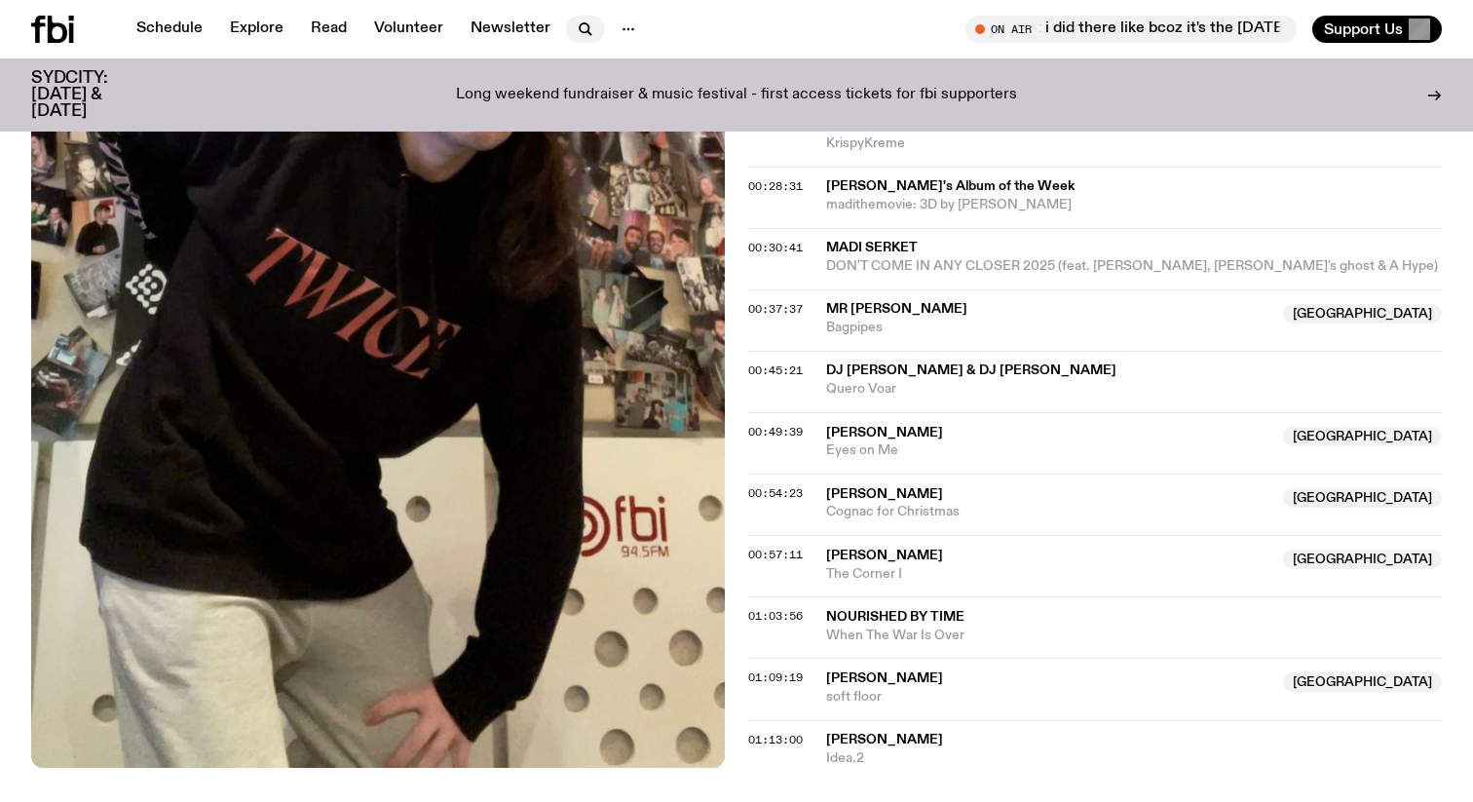
click at [582, 26] on icon "button" at bounding box center [583, 27] width 9 height 9
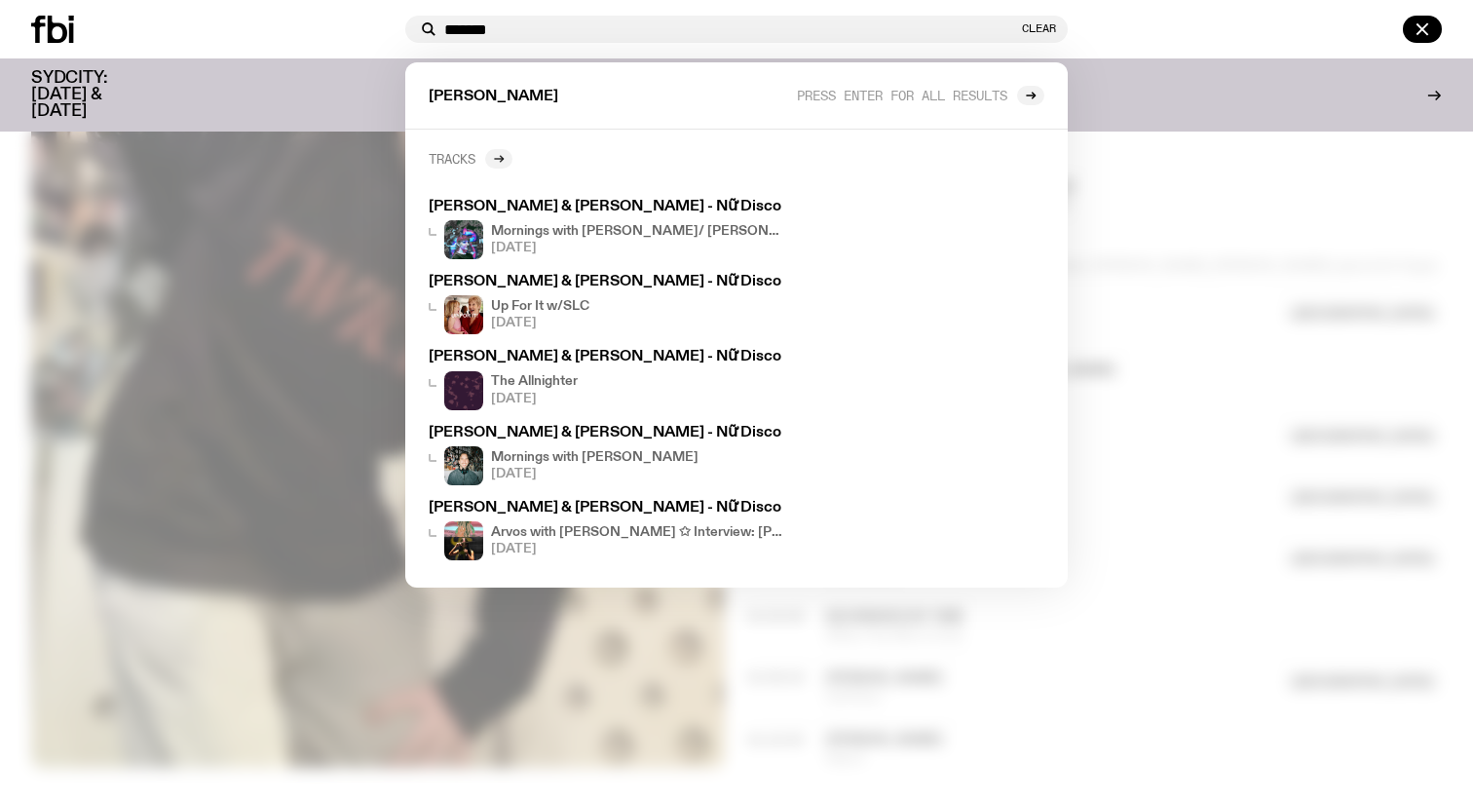
type input "*******"
click at [494, 163] on div at bounding box center [498, 158] width 27 height 19
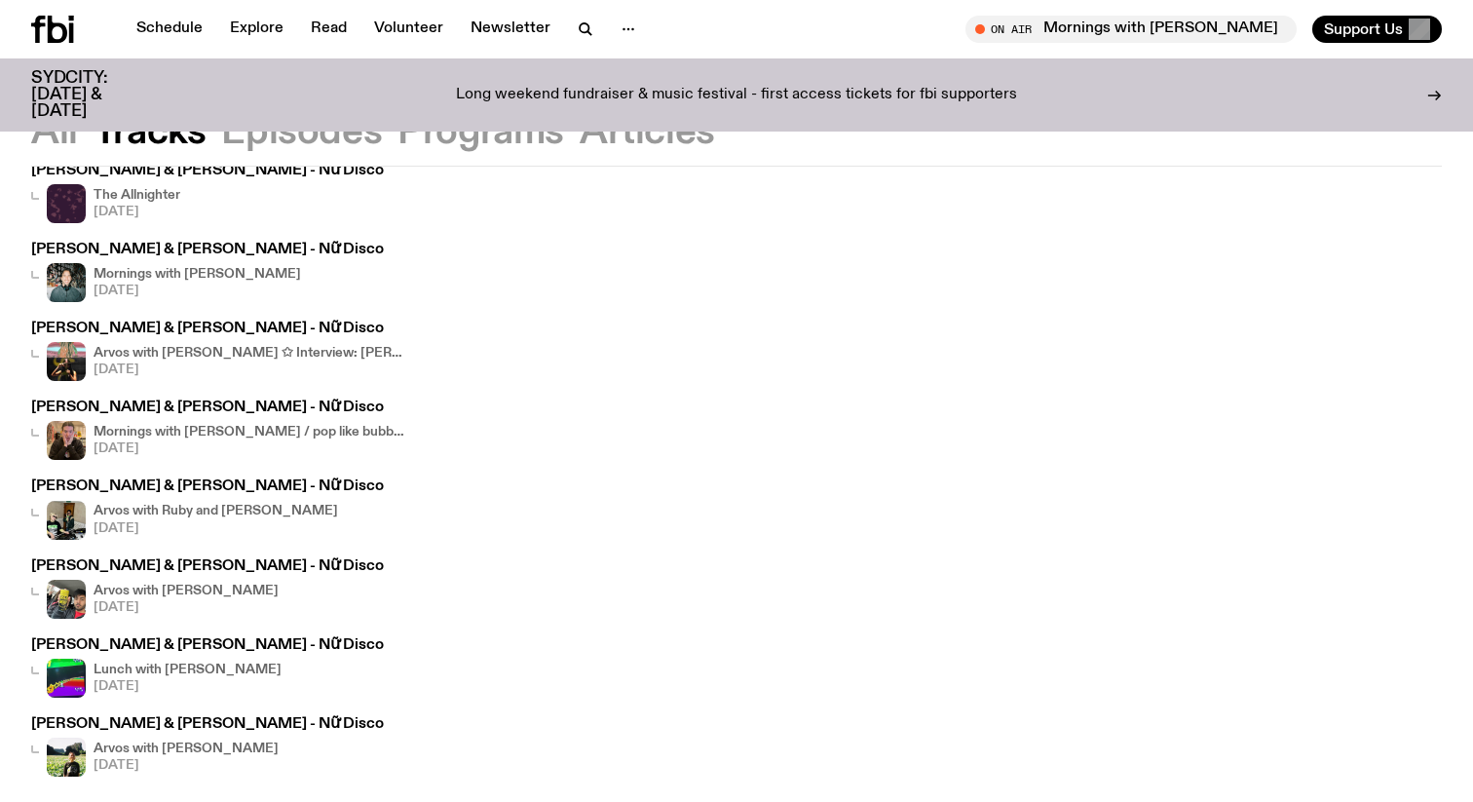
scroll to position [293, 0]
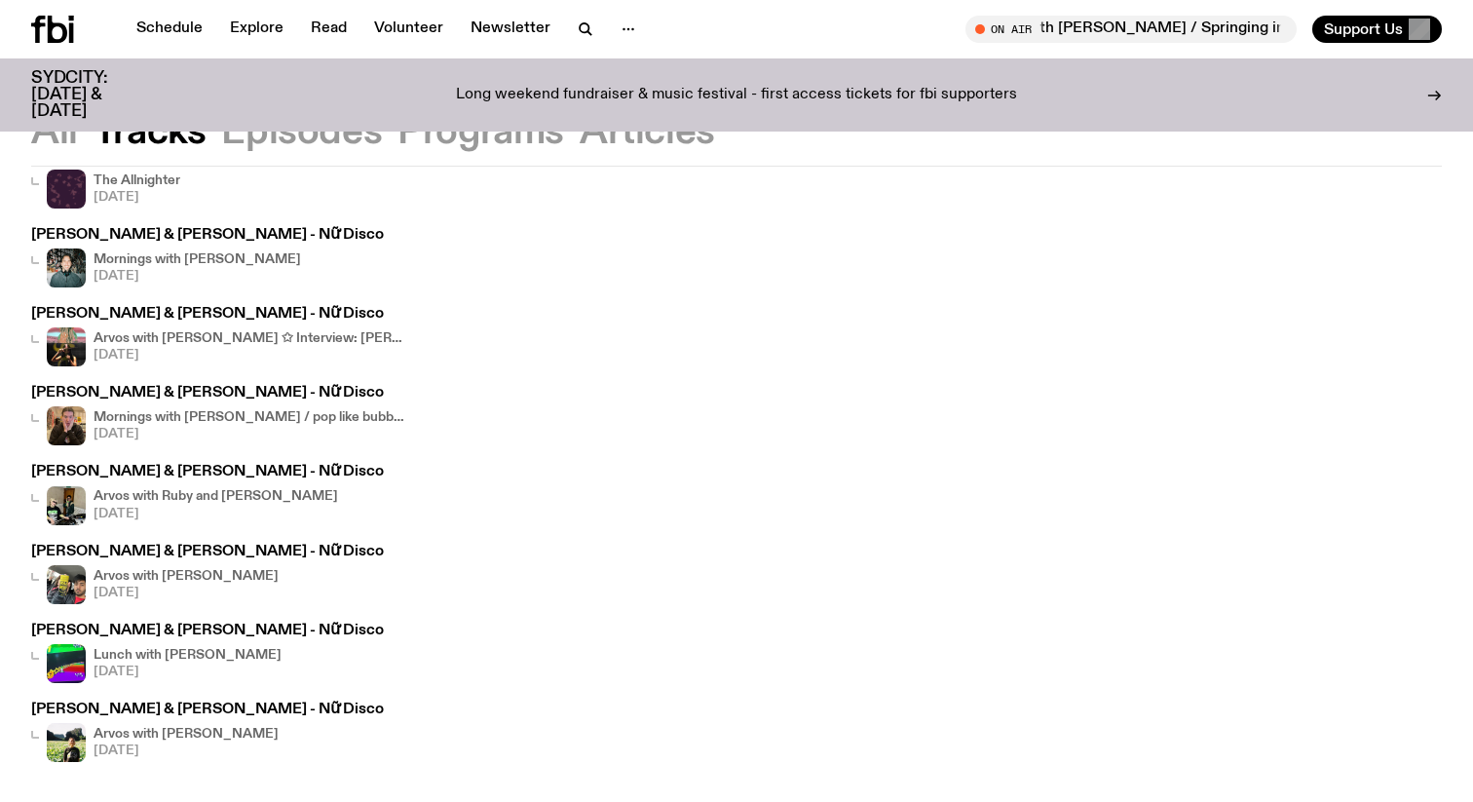
click at [229, 407] on div "Mornings with Jim Kretschmer / pop like bubble gum 25.08.25" at bounding box center [249, 425] width 312 height 39
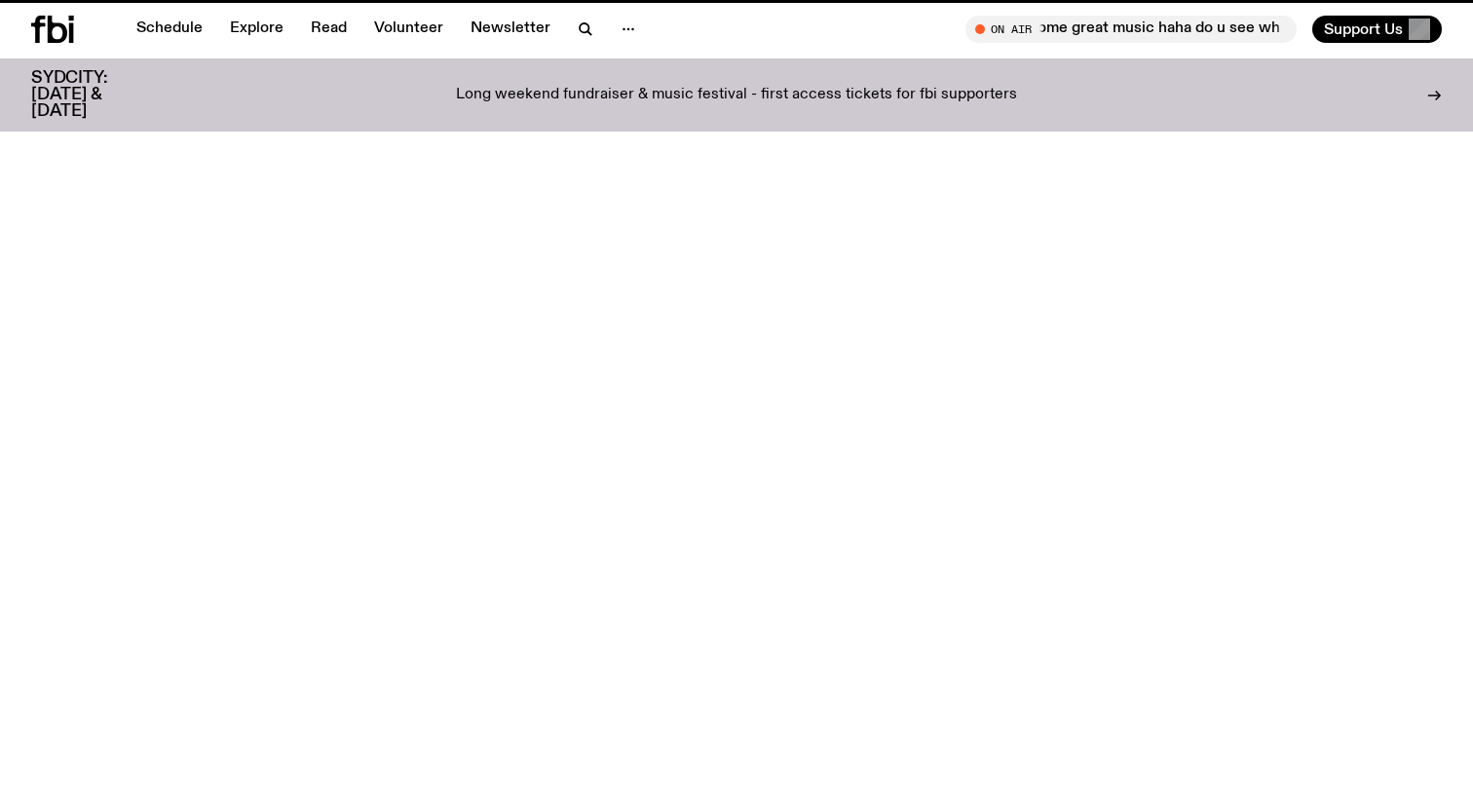
scroll to position [1728, 0]
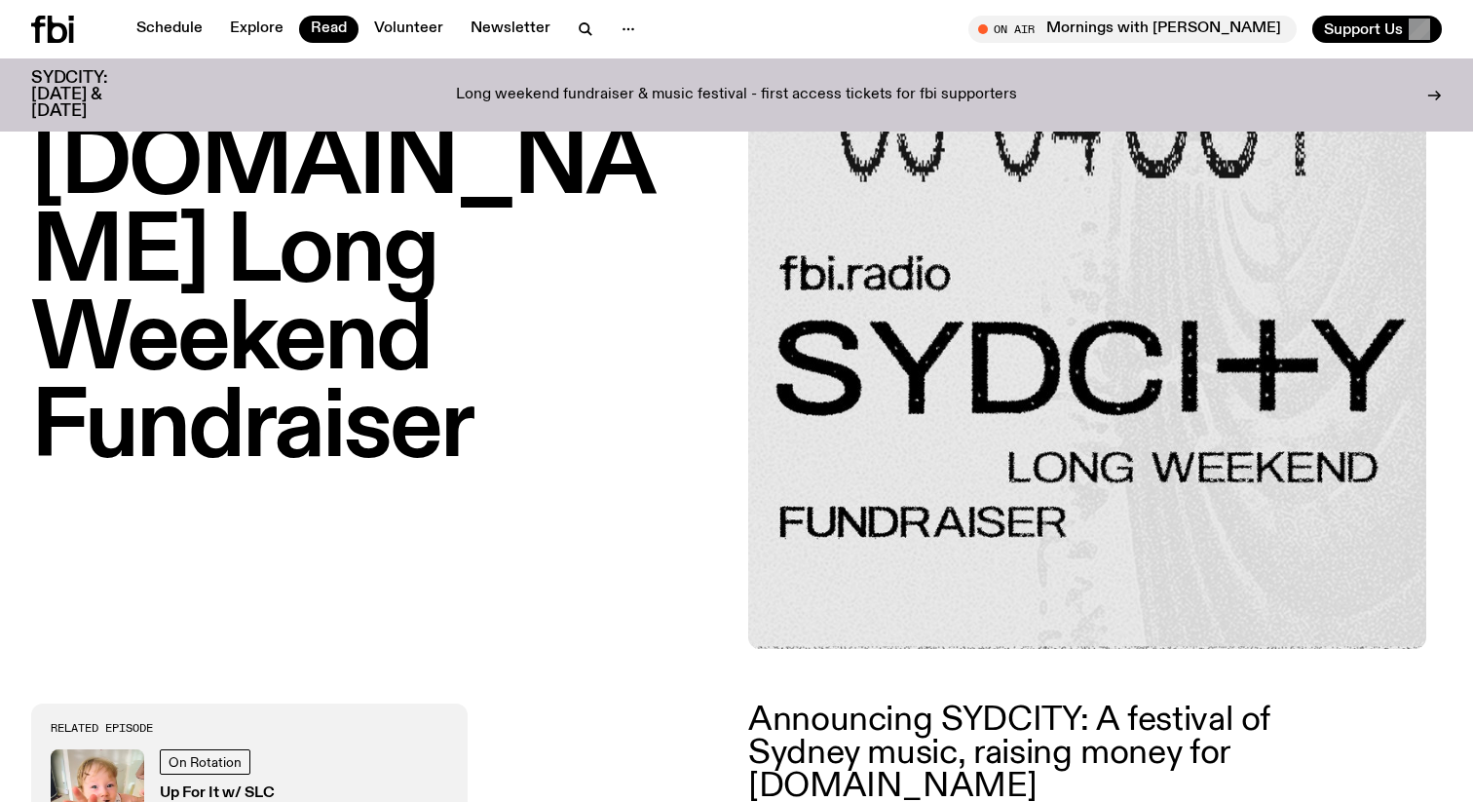
scroll to position [198, 0]
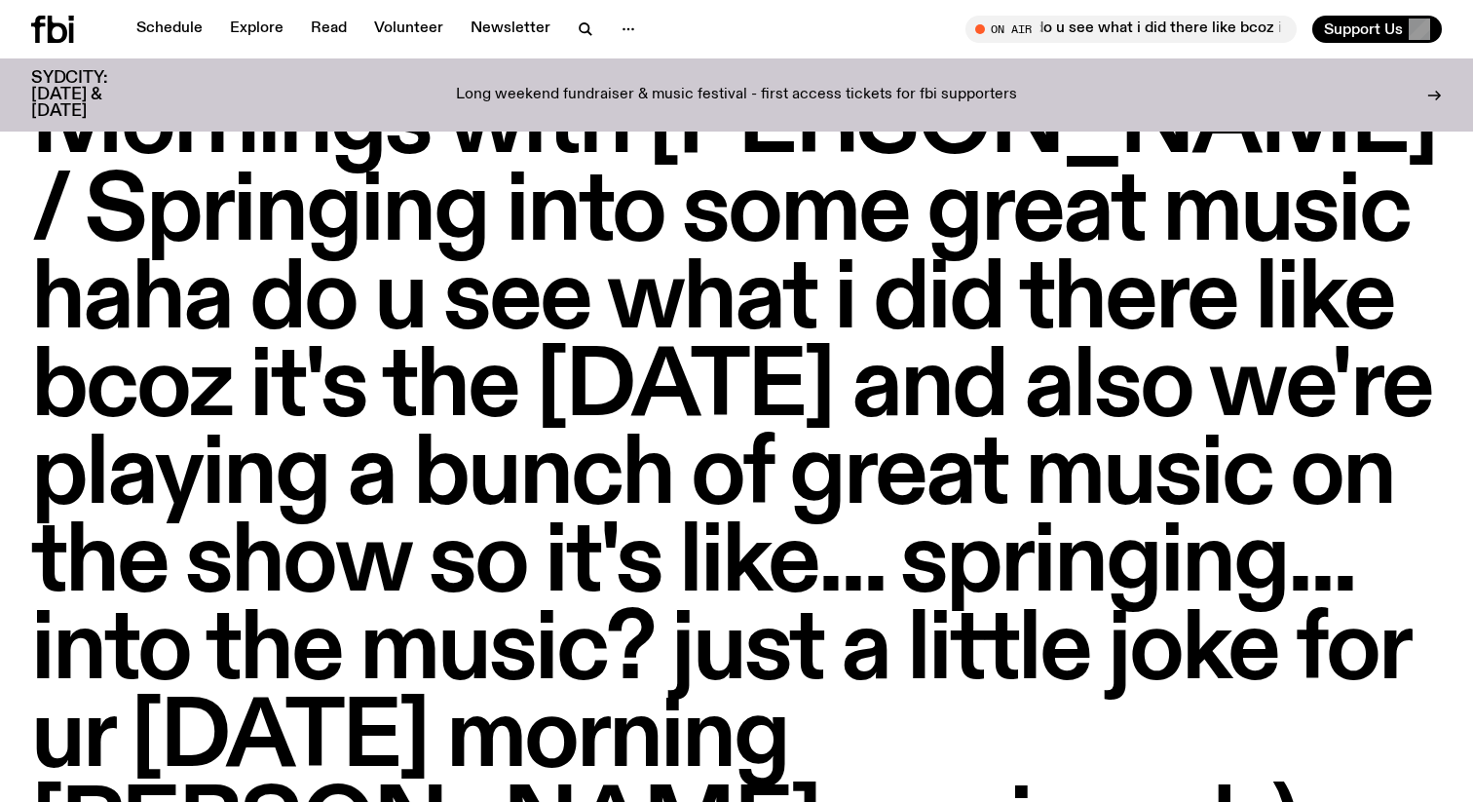
scroll to position [19, 0]
